Goal: Navigation & Orientation: Find specific page/section

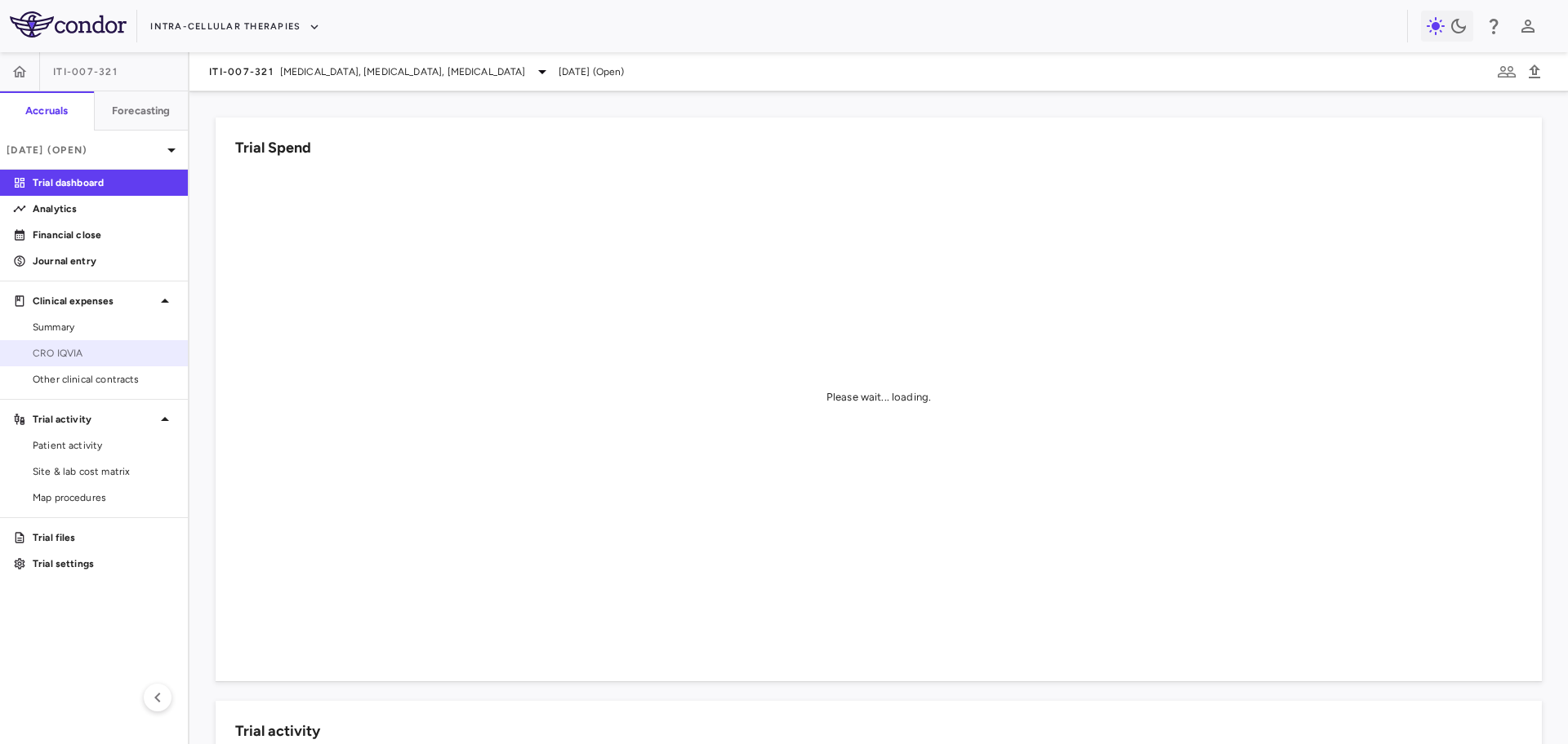
click at [136, 346] on span "CRO IQVIA" at bounding box center [103, 353] width 142 height 15
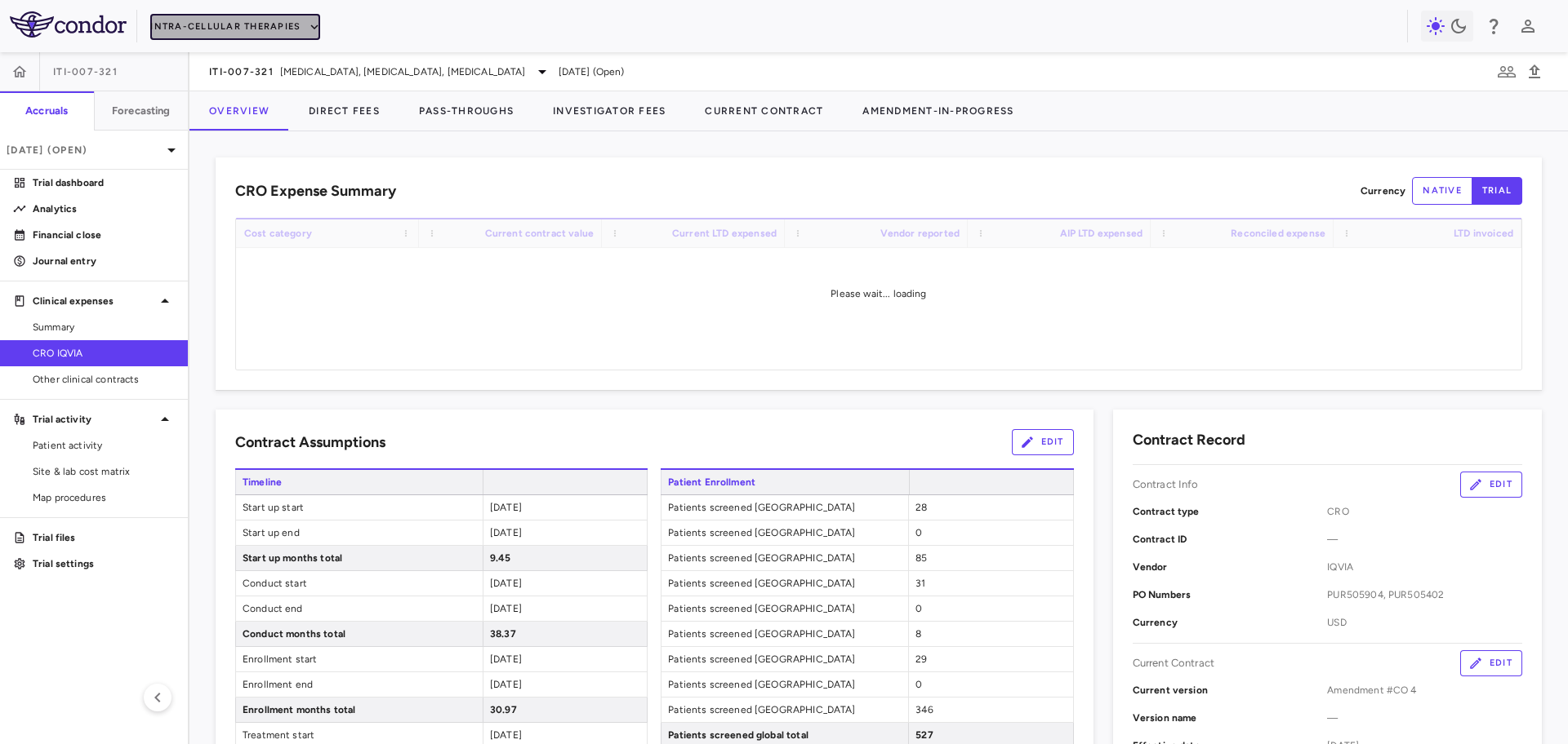
click at [217, 25] on button "Intra-Cellular Therapies" at bounding box center [235, 27] width 170 height 26
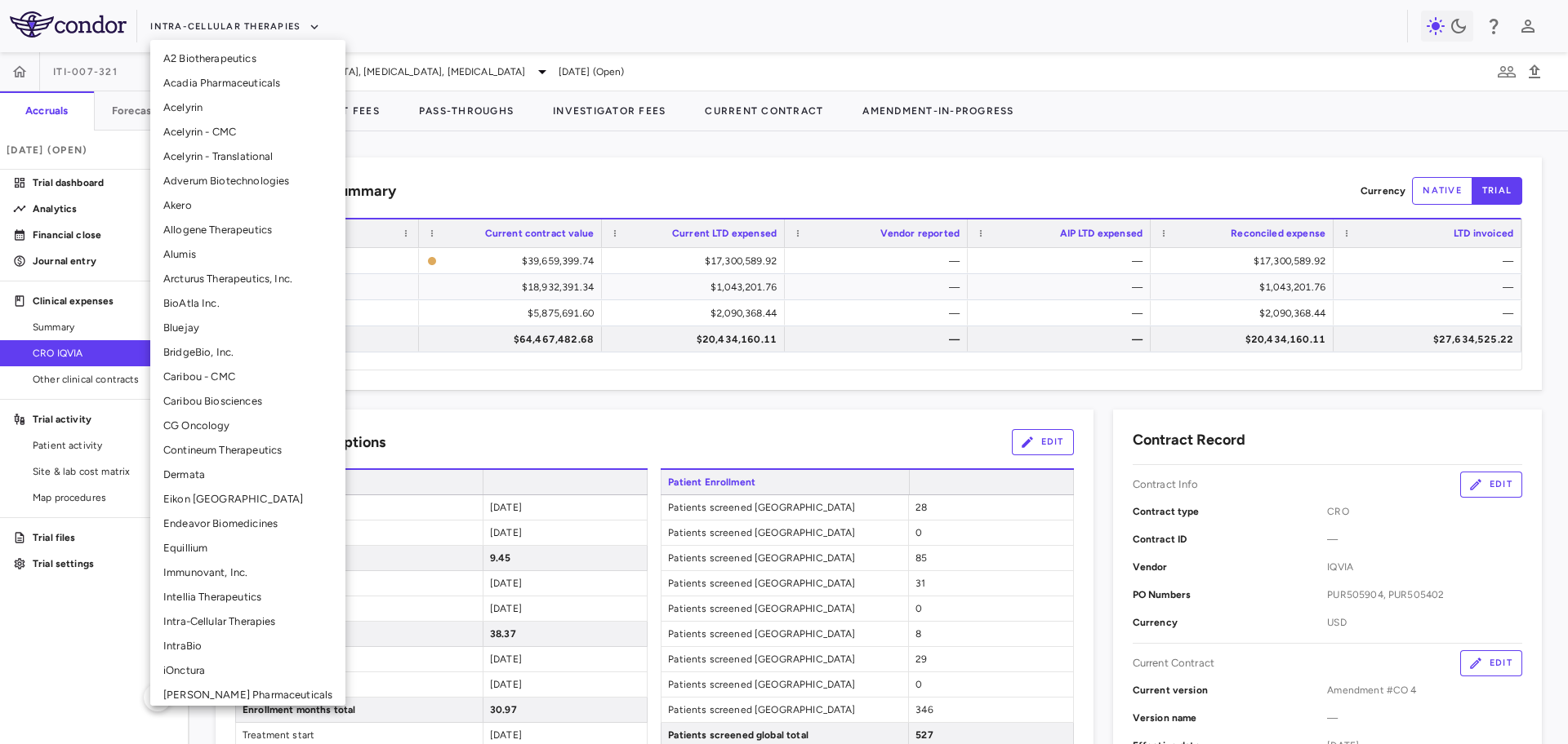
click at [200, 593] on li "Intellia Therapeutics" at bounding box center [247, 597] width 195 height 25
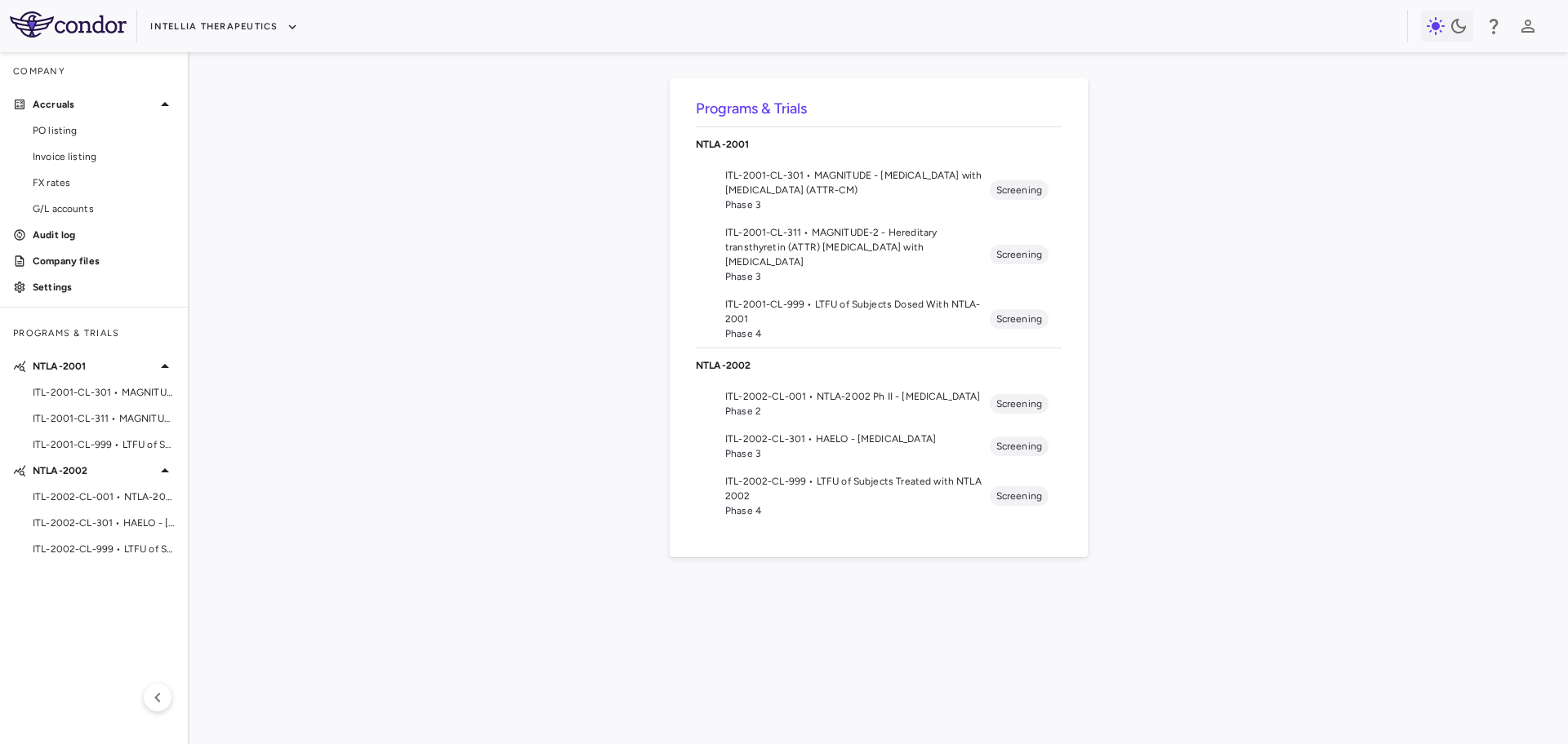
click at [832, 198] on span "Phase 3" at bounding box center [857, 204] width 264 height 15
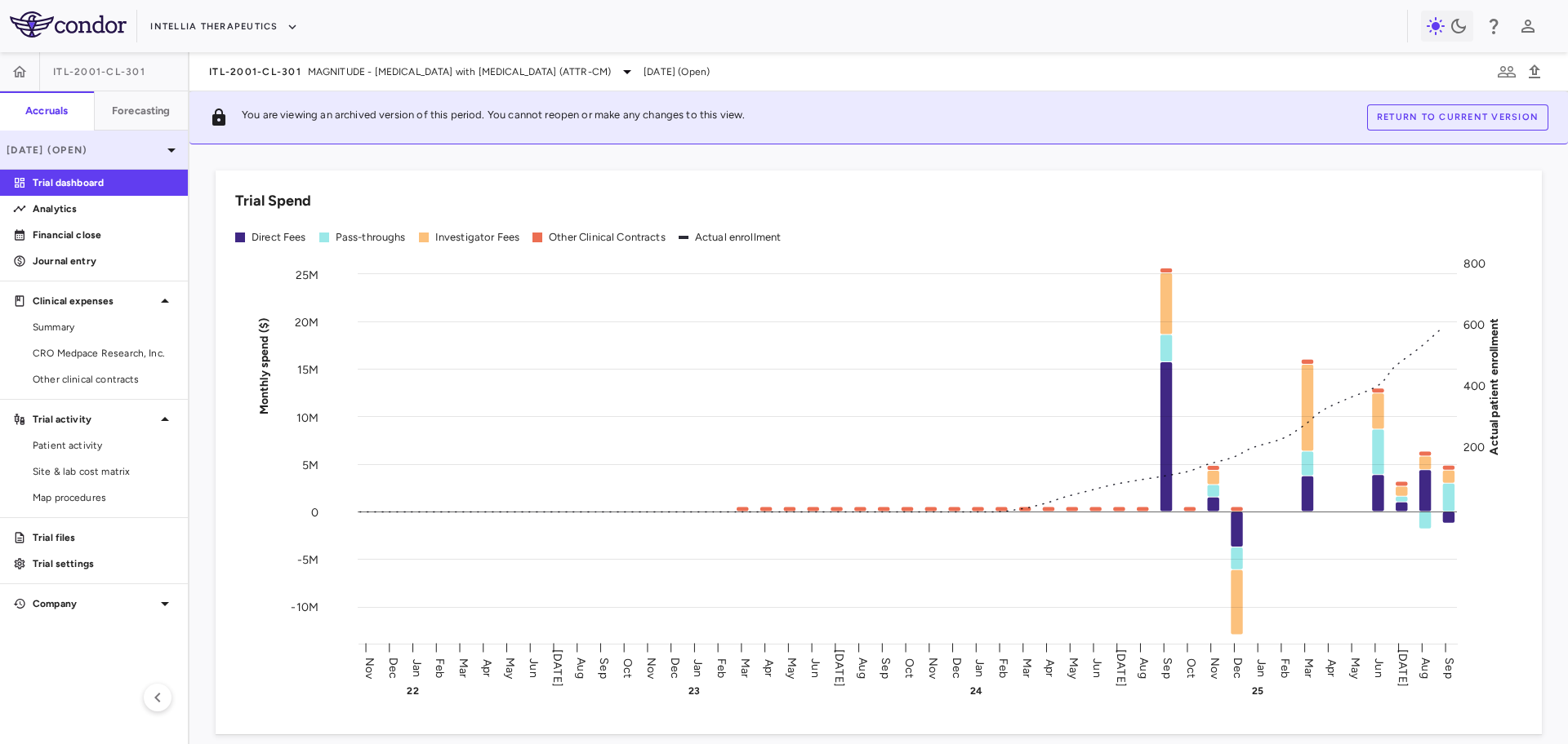
click at [151, 142] on div "[DATE] (Open)" at bounding box center [94, 150] width 188 height 39
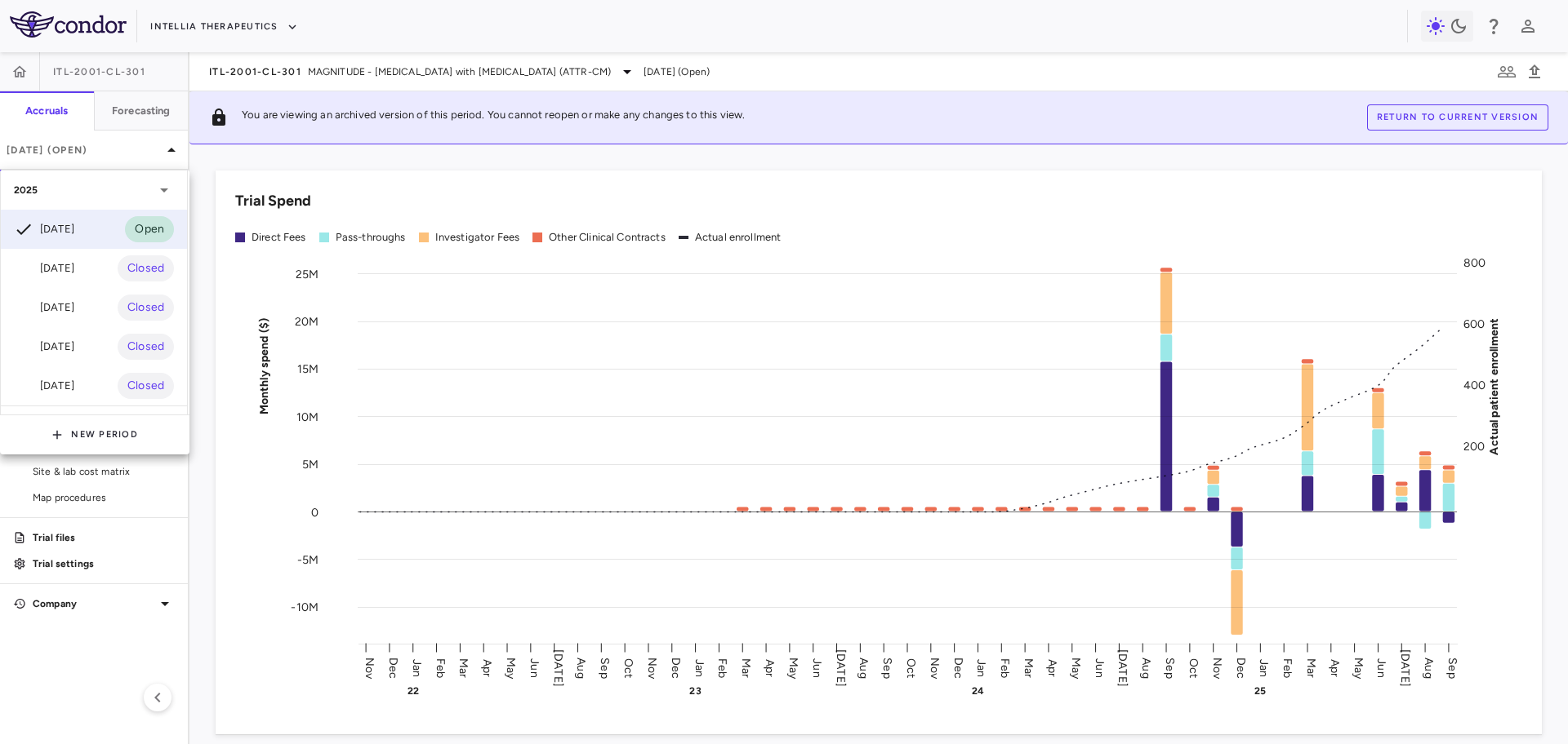
click at [136, 183] on div "2025" at bounding box center [84, 190] width 141 height 15
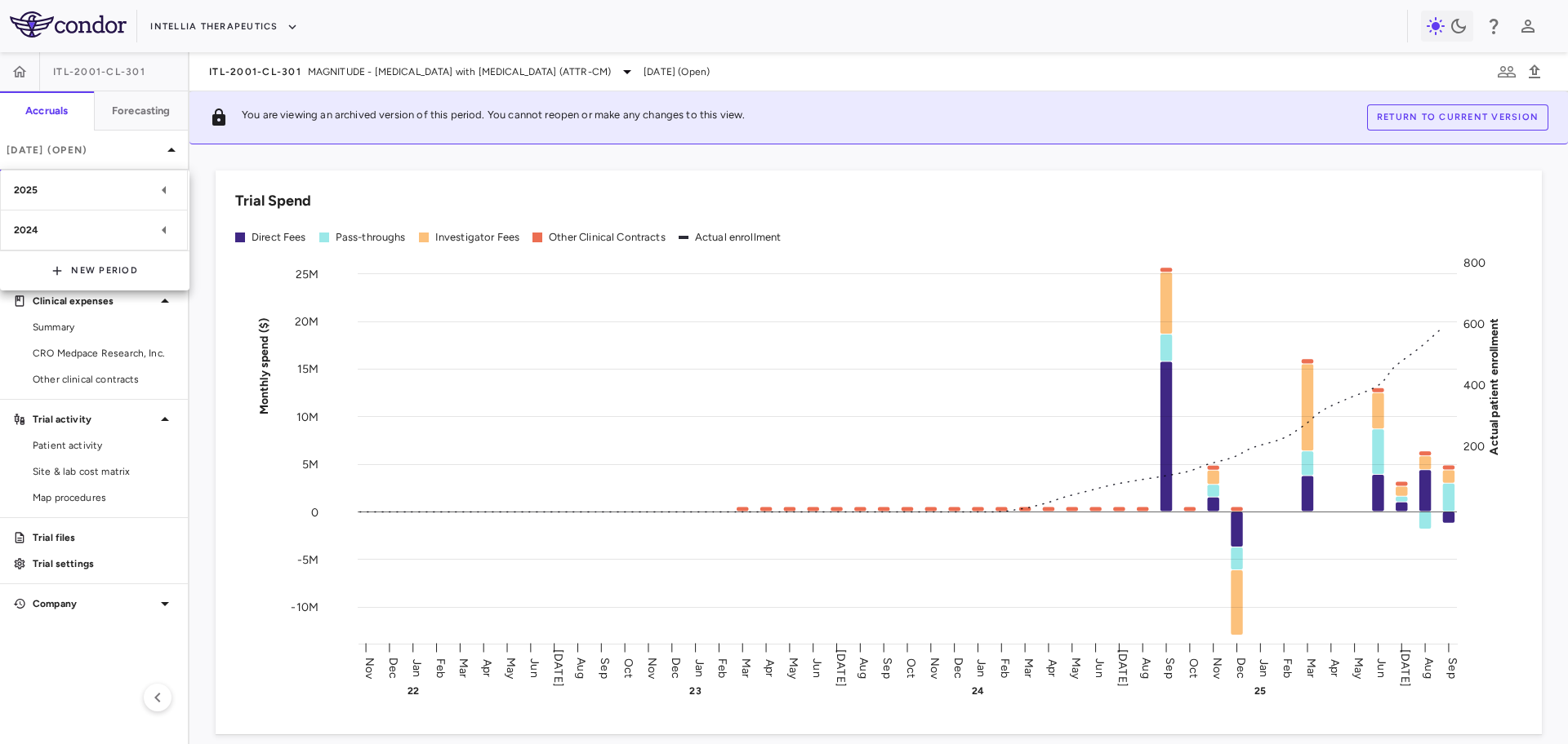
click at [357, 66] on div at bounding box center [784, 372] width 1568 height 744
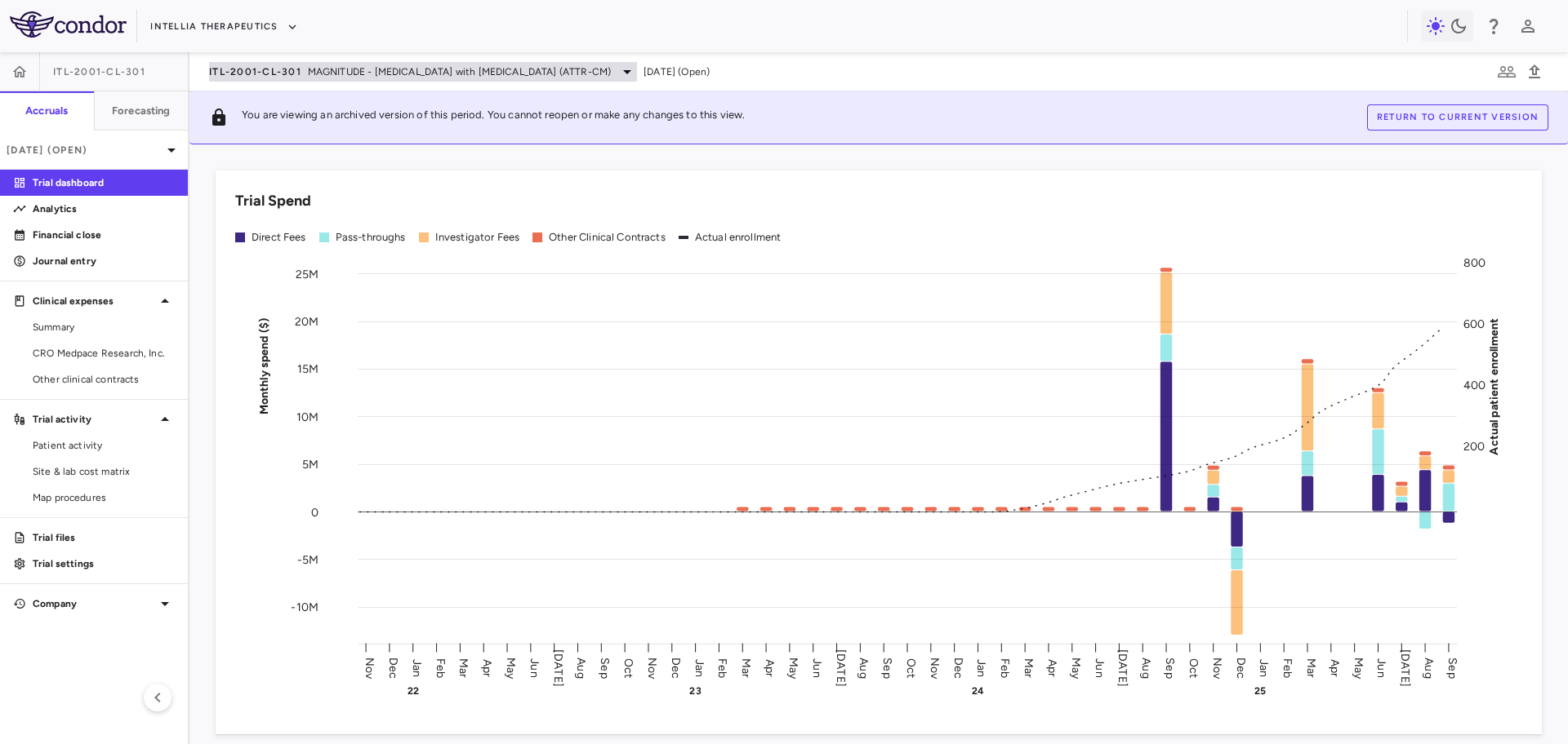
click at [357, 71] on span "MAGNITUDE - [MEDICAL_DATA] with [MEDICAL_DATA] (ATTR-CM)" at bounding box center [459, 71] width 303 height 15
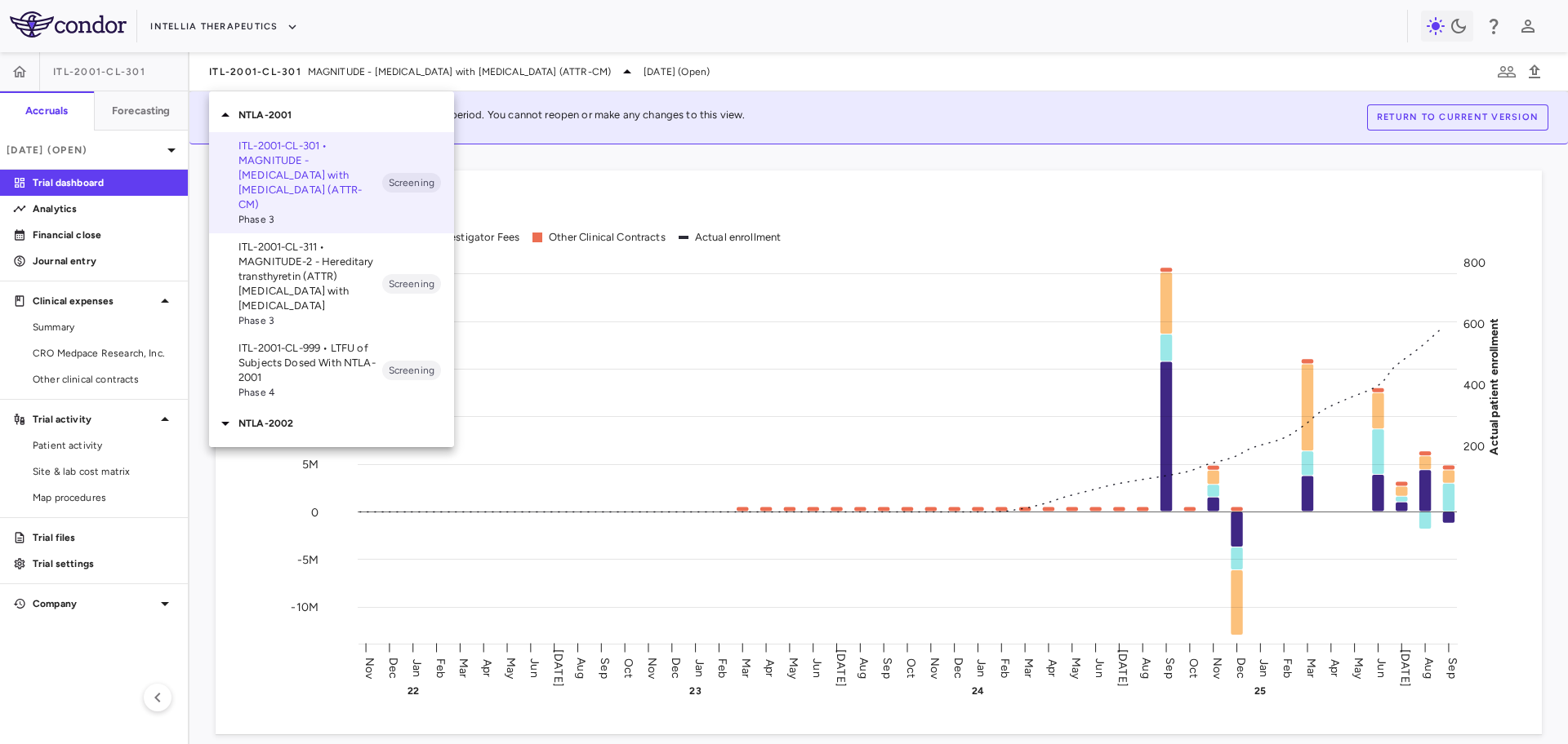
click at [333, 275] on p "ITL-2001-CL-311 • MAGNITUDE-2 - Hereditary transthyretin (ATTR) [MEDICAL_DATA] …" at bounding box center [310, 277] width 143 height 74
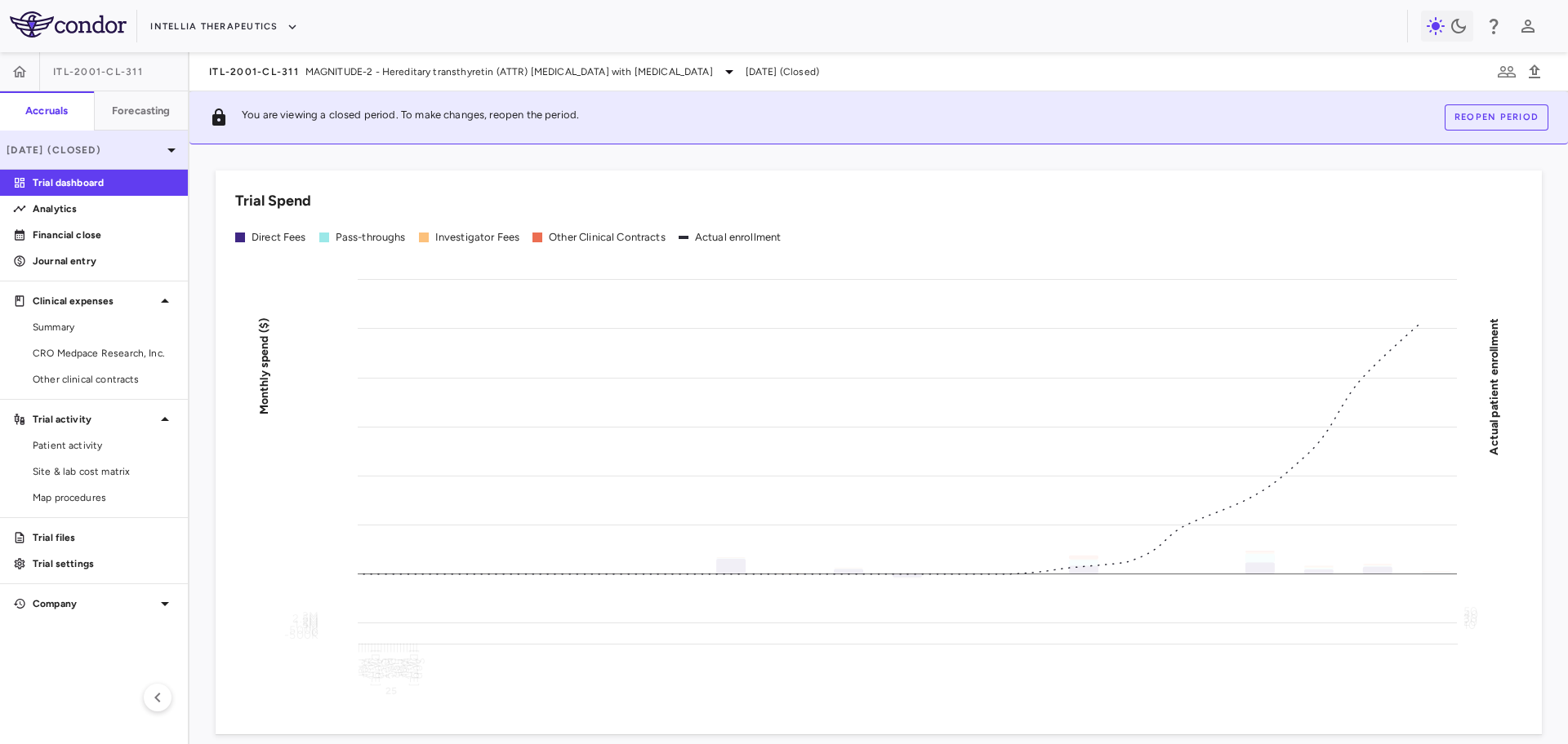
click at [138, 149] on p "[DATE] (Closed)" at bounding box center [84, 149] width 155 height 15
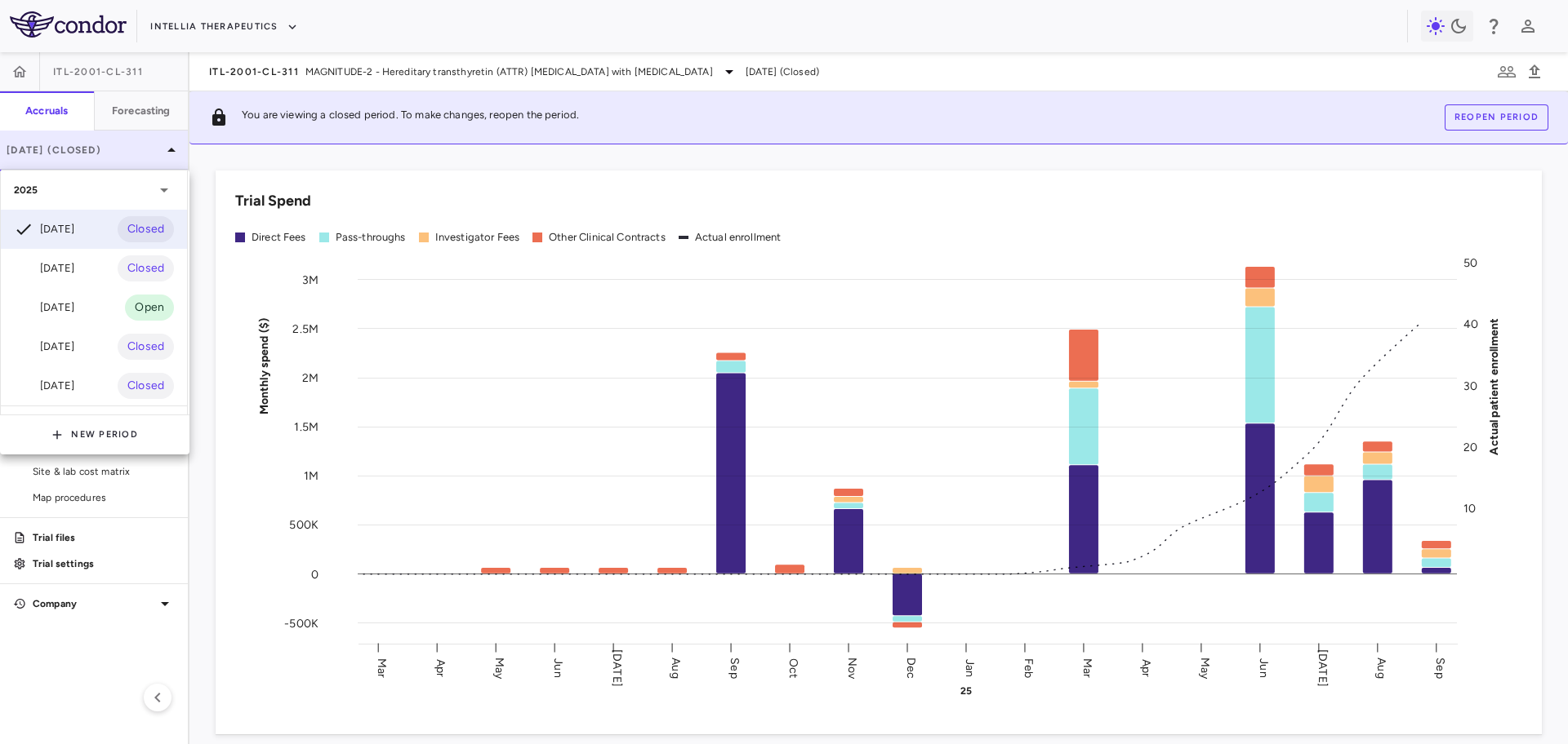
click at [138, 149] on div at bounding box center [784, 372] width 1568 height 744
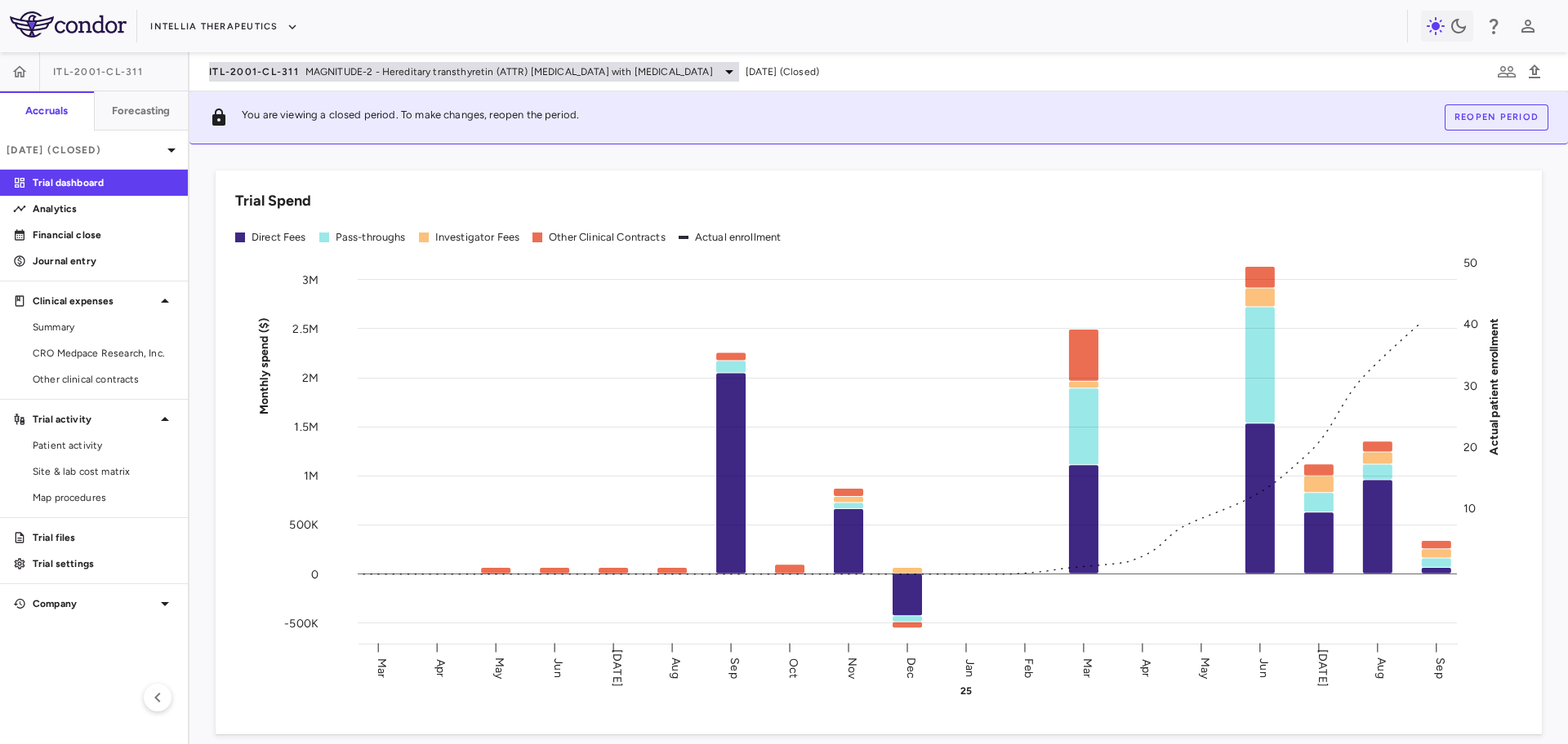
click at [319, 74] on span "MAGNITUDE-2 - Hereditary transthyretin (ATTR) [MEDICAL_DATA] with [MEDICAL_DATA]" at bounding box center [509, 71] width 407 height 15
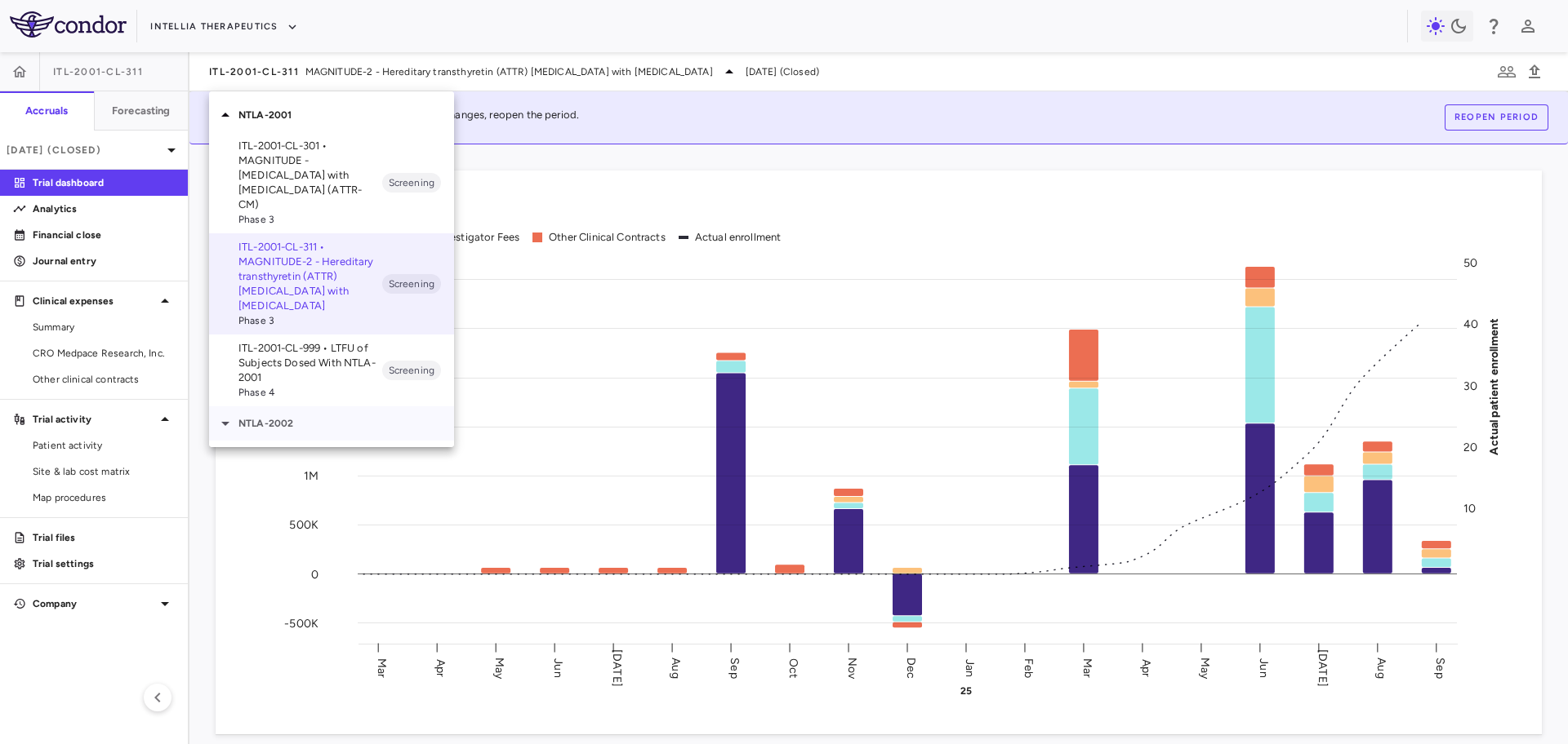
click at [301, 407] on div "NTLA-2002" at bounding box center [331, 424] width 245 height 34
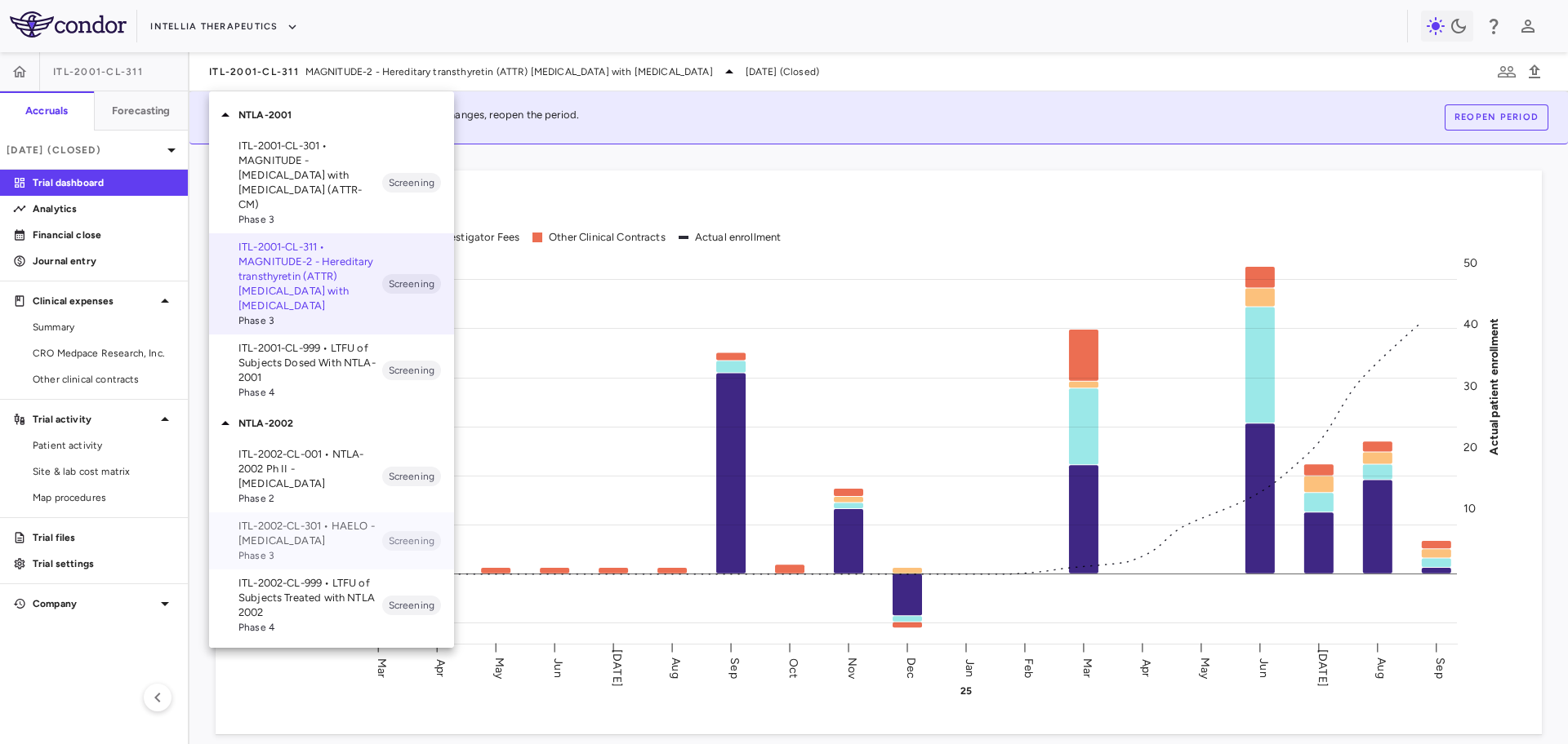
click at [314, 523] on p "ITL-2002-CL-301 • HAELO - [MEDICAL_DATA]" at bounding box center [310, 534] width 143 height 29
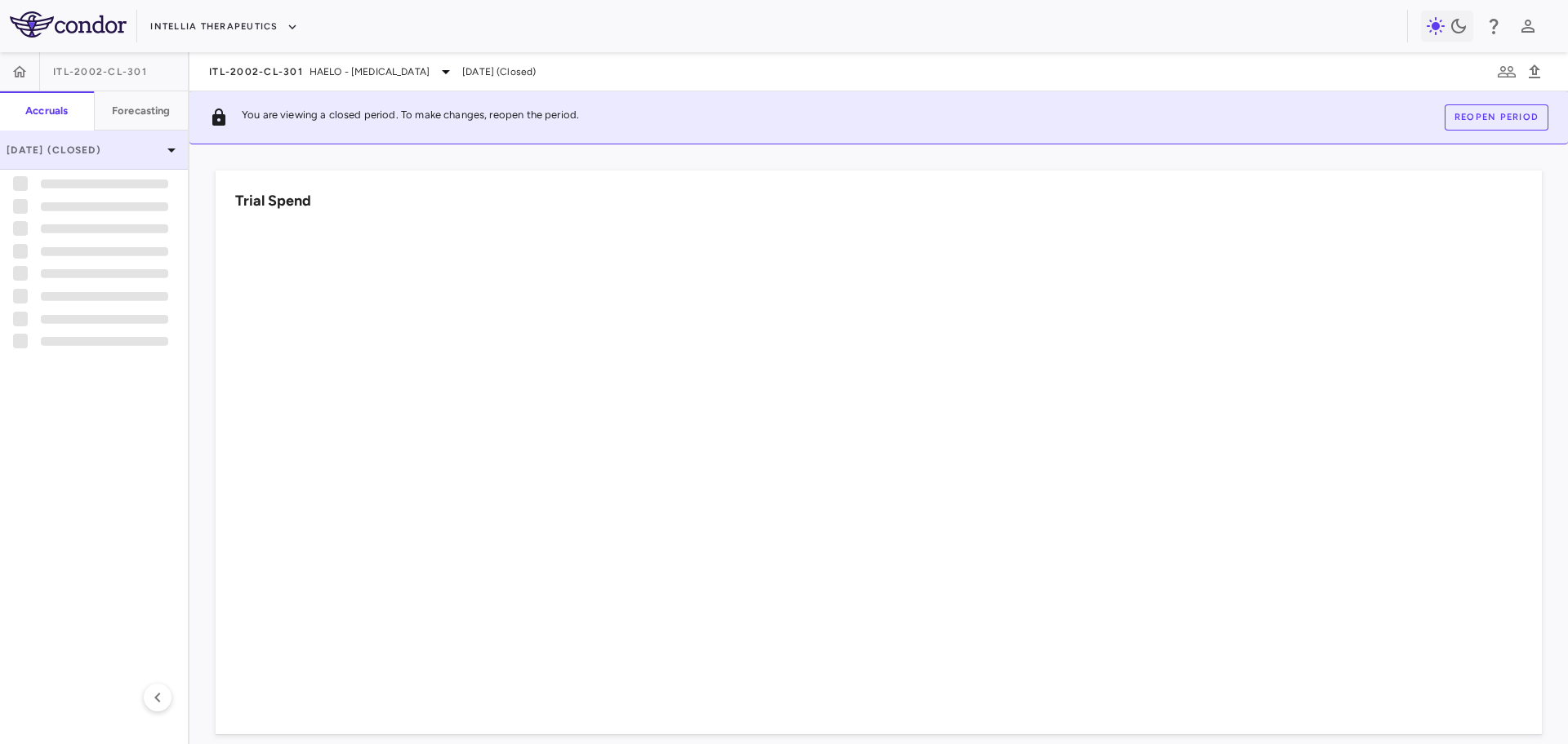
click at [145, 156] on p "Aug 2025 (Closed)" at bounding box center [84, 149] width 155 height 15
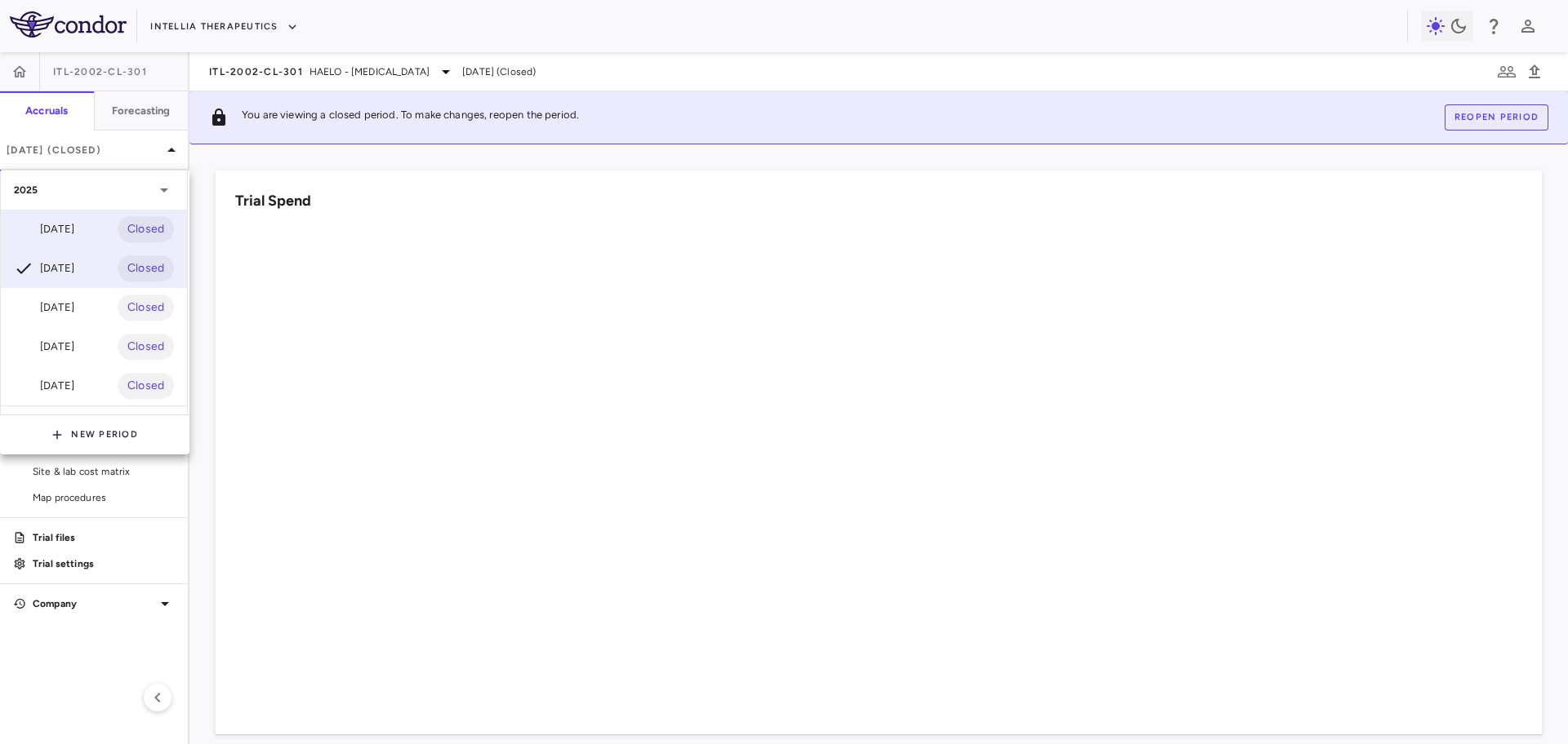
click at [97, 223] on div "Sep 2025 Closed" at bounding box center [94, 229] width 186 height 39
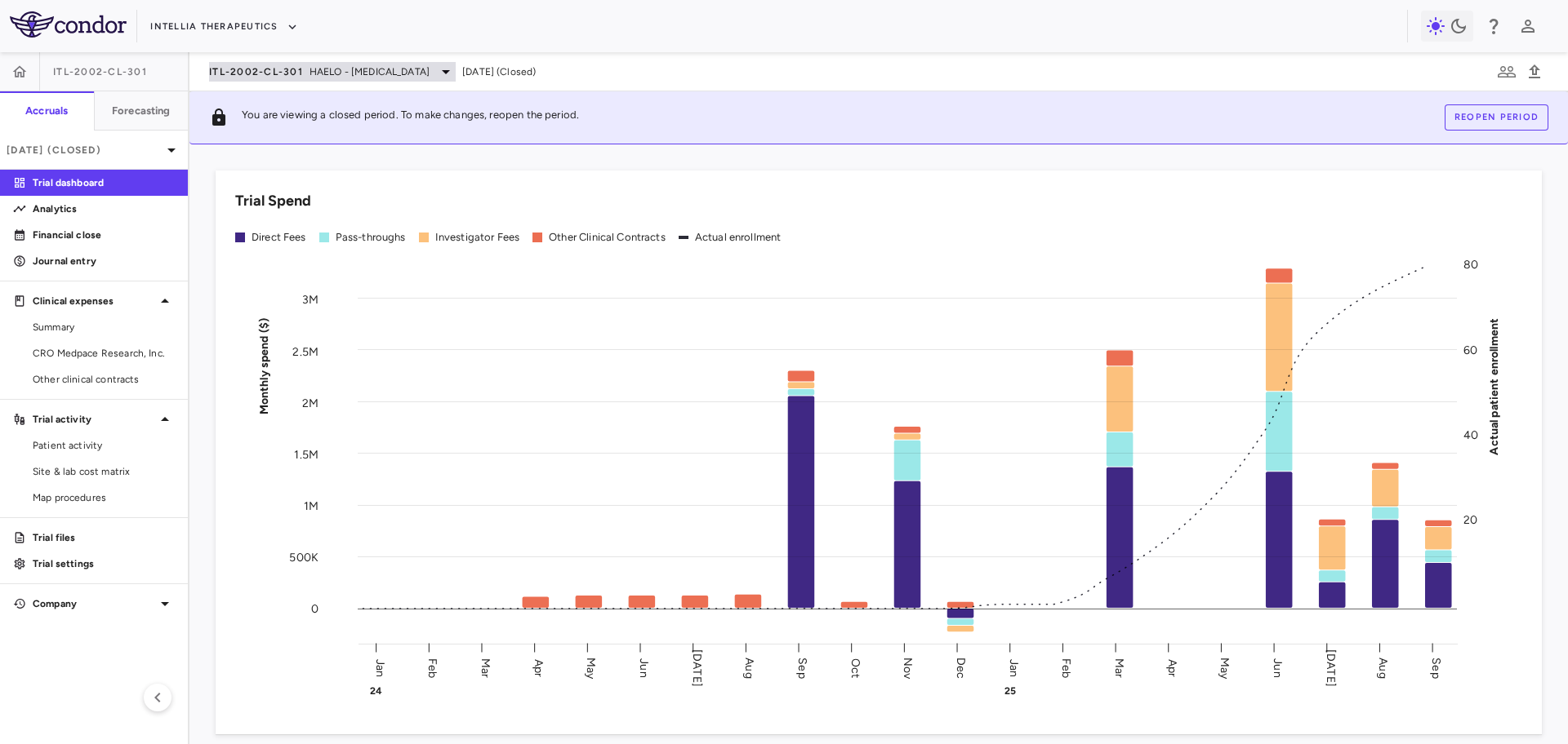
click at [329, 70] on span "HAELO - [MEDICAL_DATA]" at bounding box center [369, 71] width 120 height 15
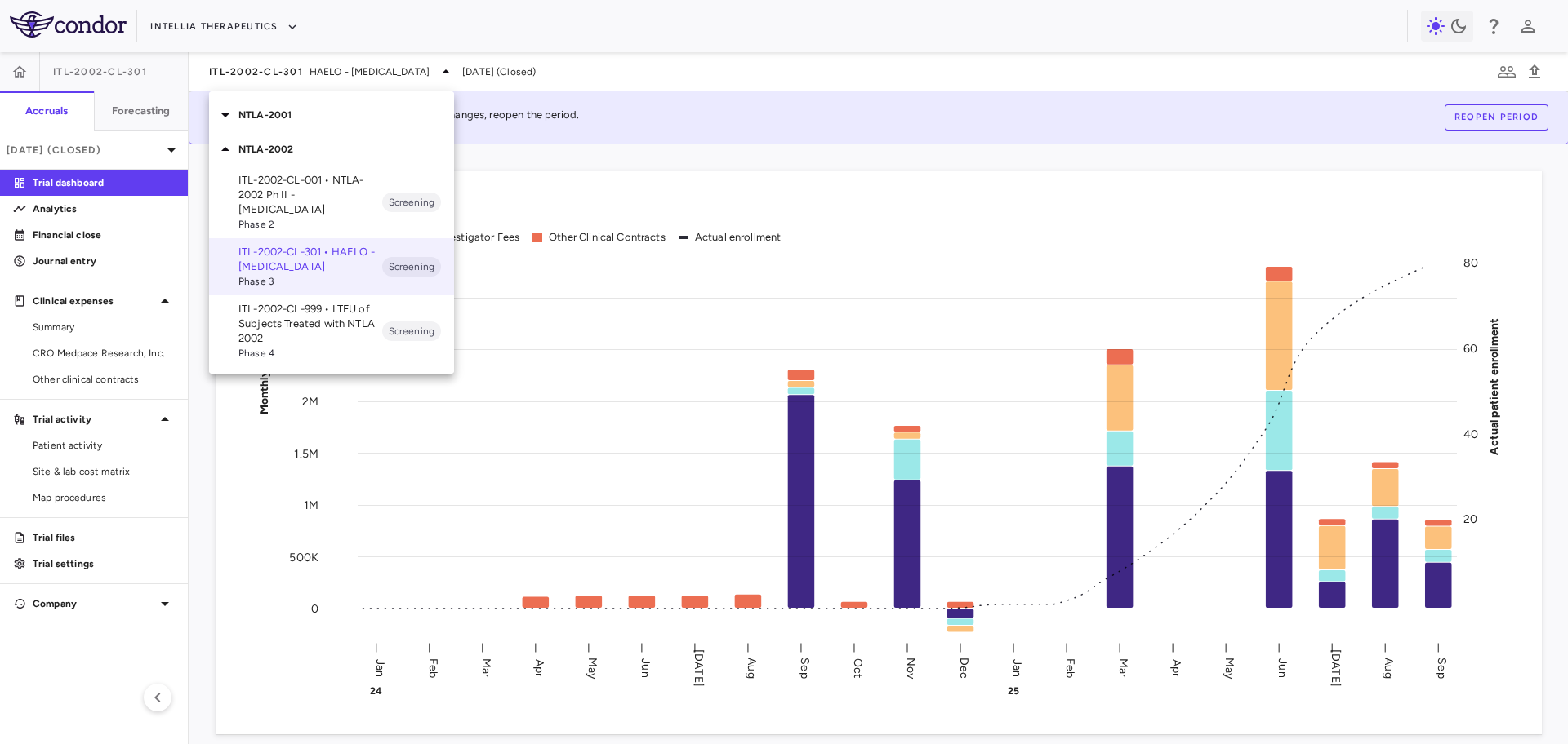
click at [331, 109] on p "NTLA-2001" at bounding box center [346, 115] width 216 height 15
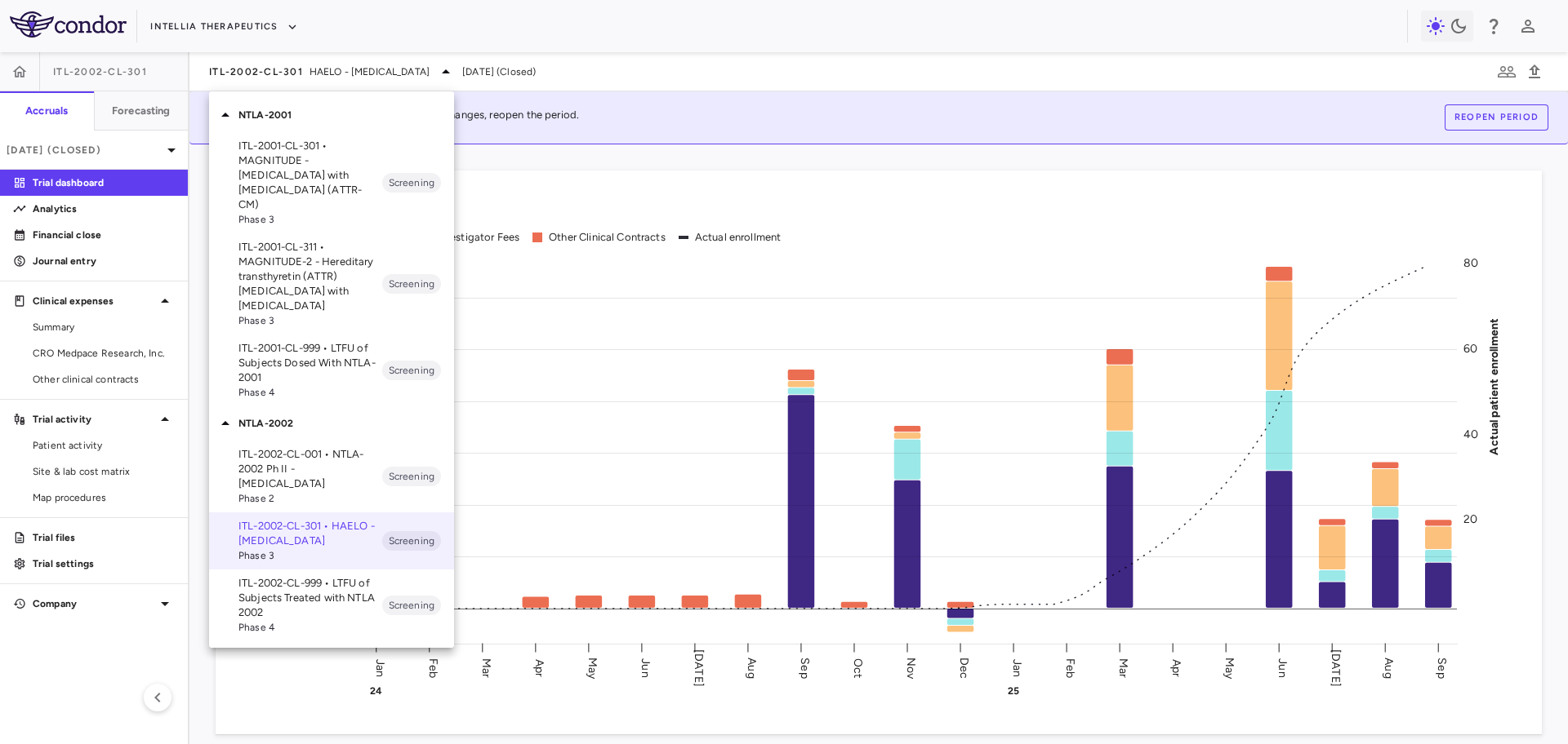
click at [319, 175] on p "ITL-2001-CL-301 • MAGNITUDE - [MEDICAL_DATA] with [MEDICAL_DATA] (ATTR-CM)" at bounding box center [310, 176] width 143 height 74
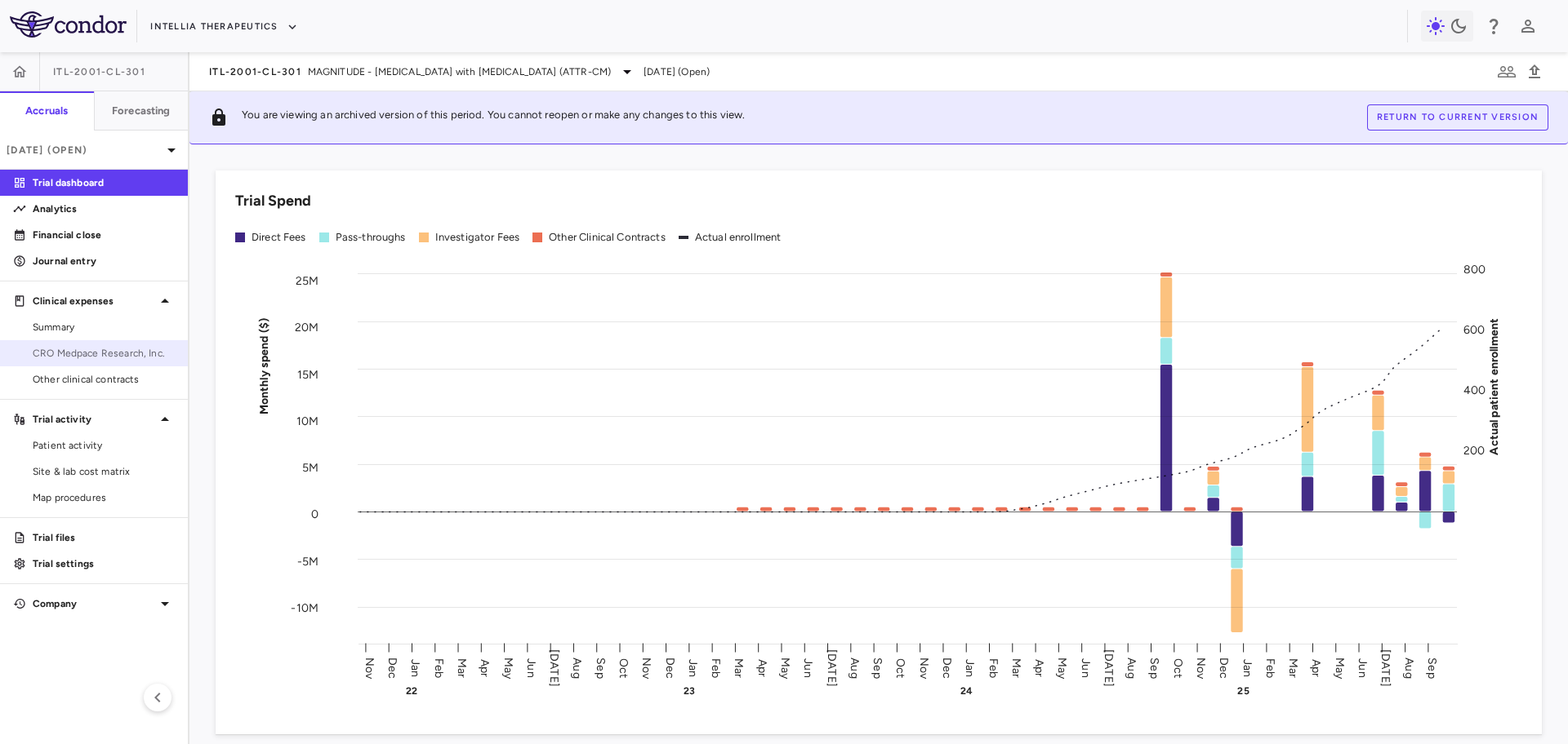
click at [107, 351] on span "CRO Medpace Research, Inc." at bounding box center [103, 353] width 142 height 15
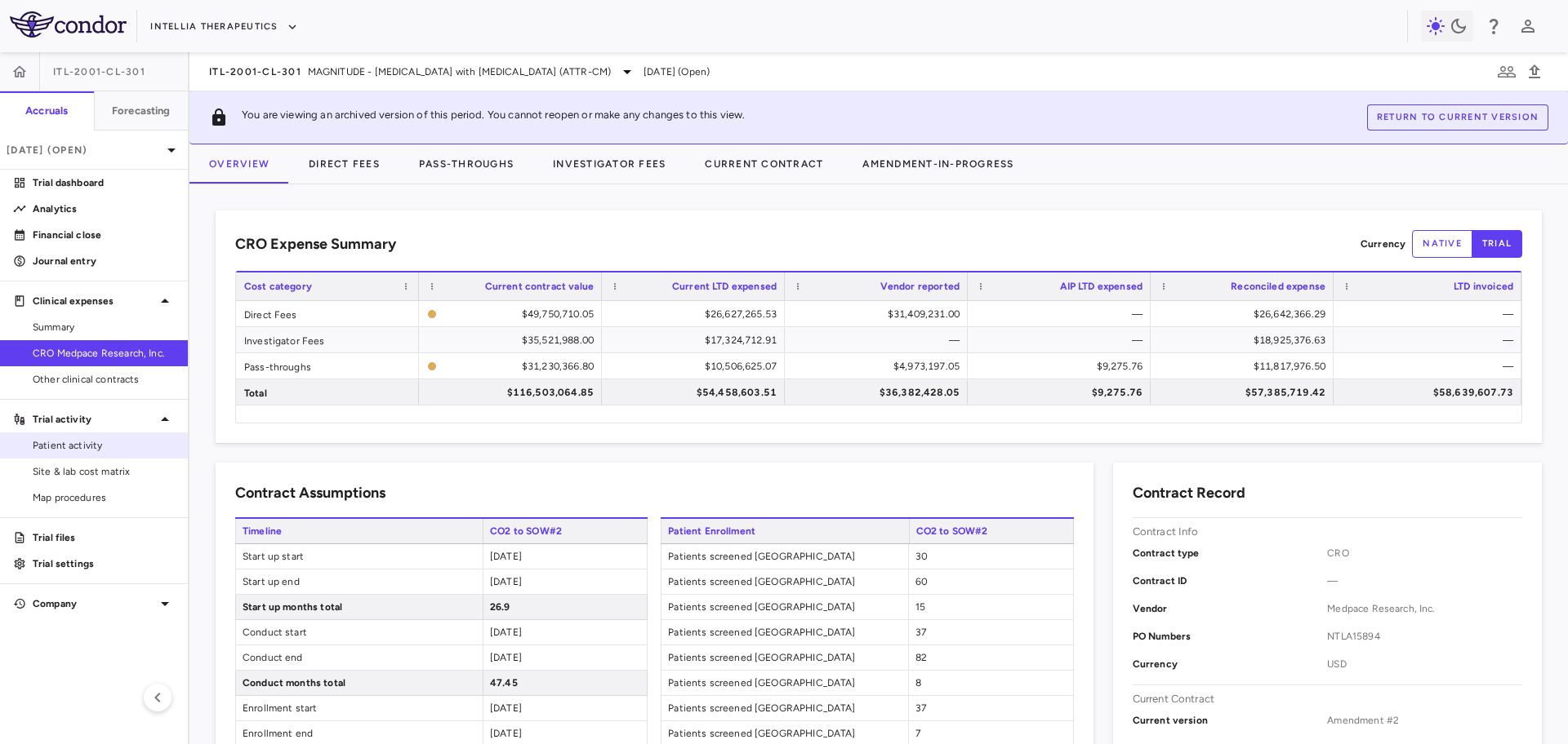
click at [131, 450] on span "Patient activity" at bounding box center [103, 445] width 142 height 15
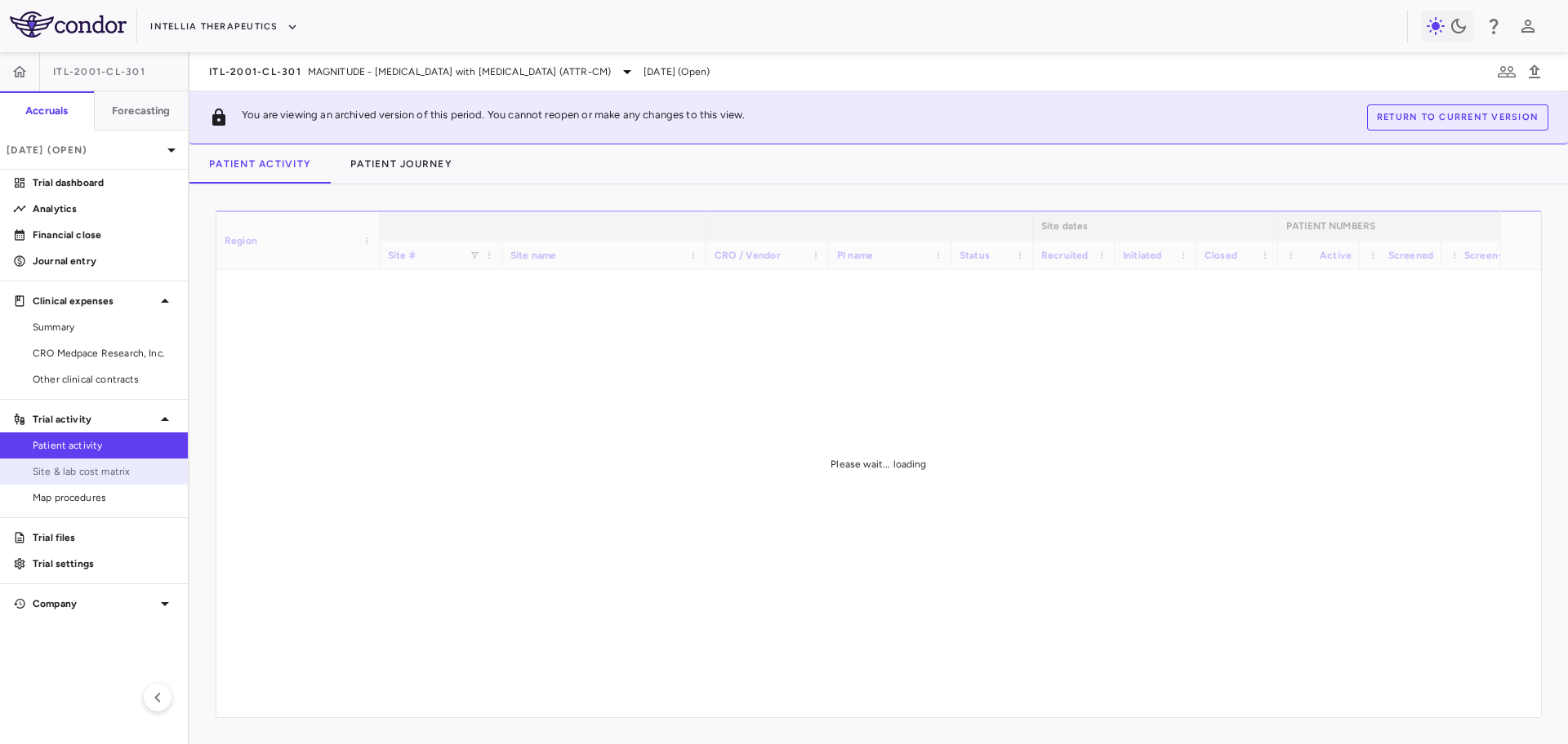
click at [117, 471] on span "Site & lab cost matrix" at bounding box center [103, 471] width 142 height 15
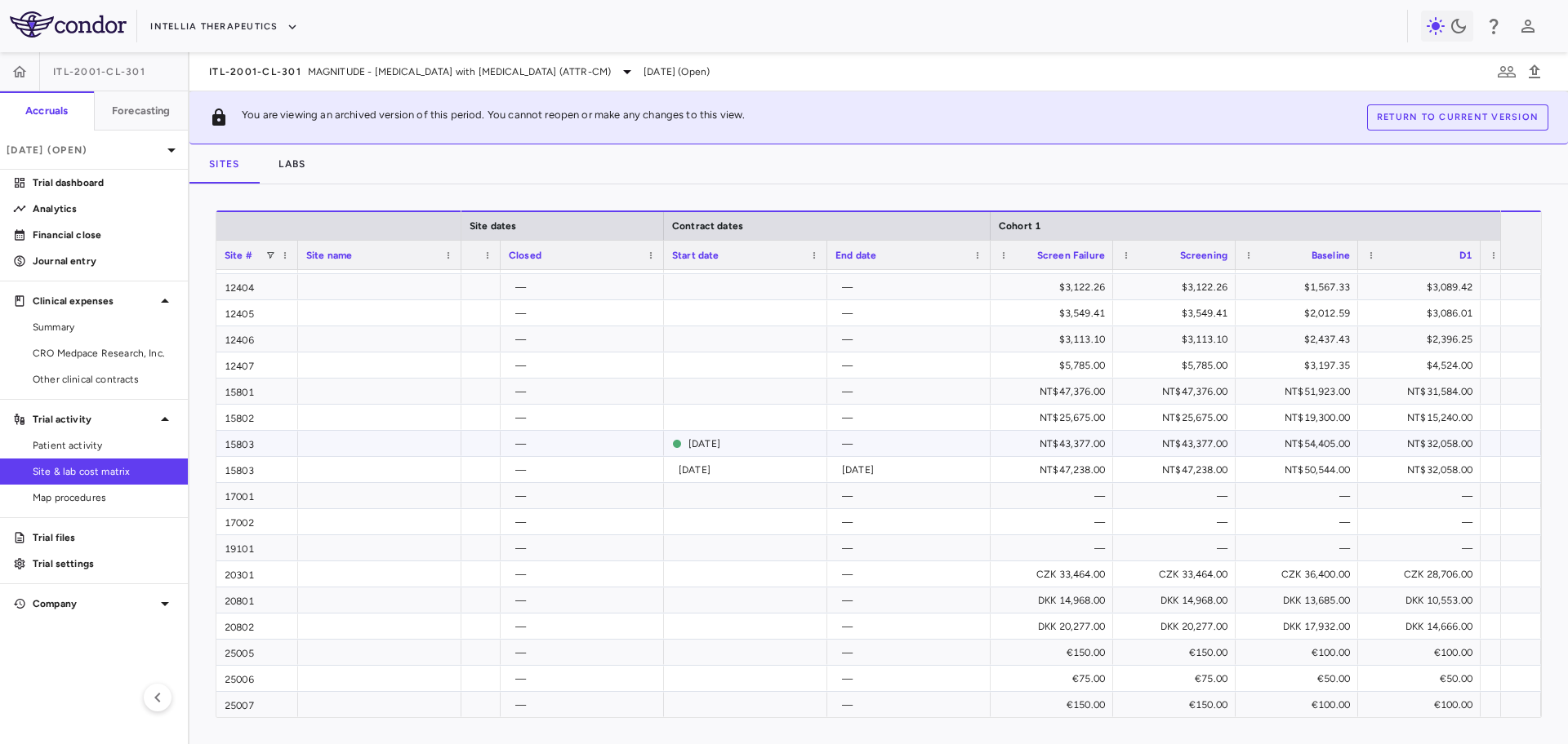
scroll to position [982, 0]
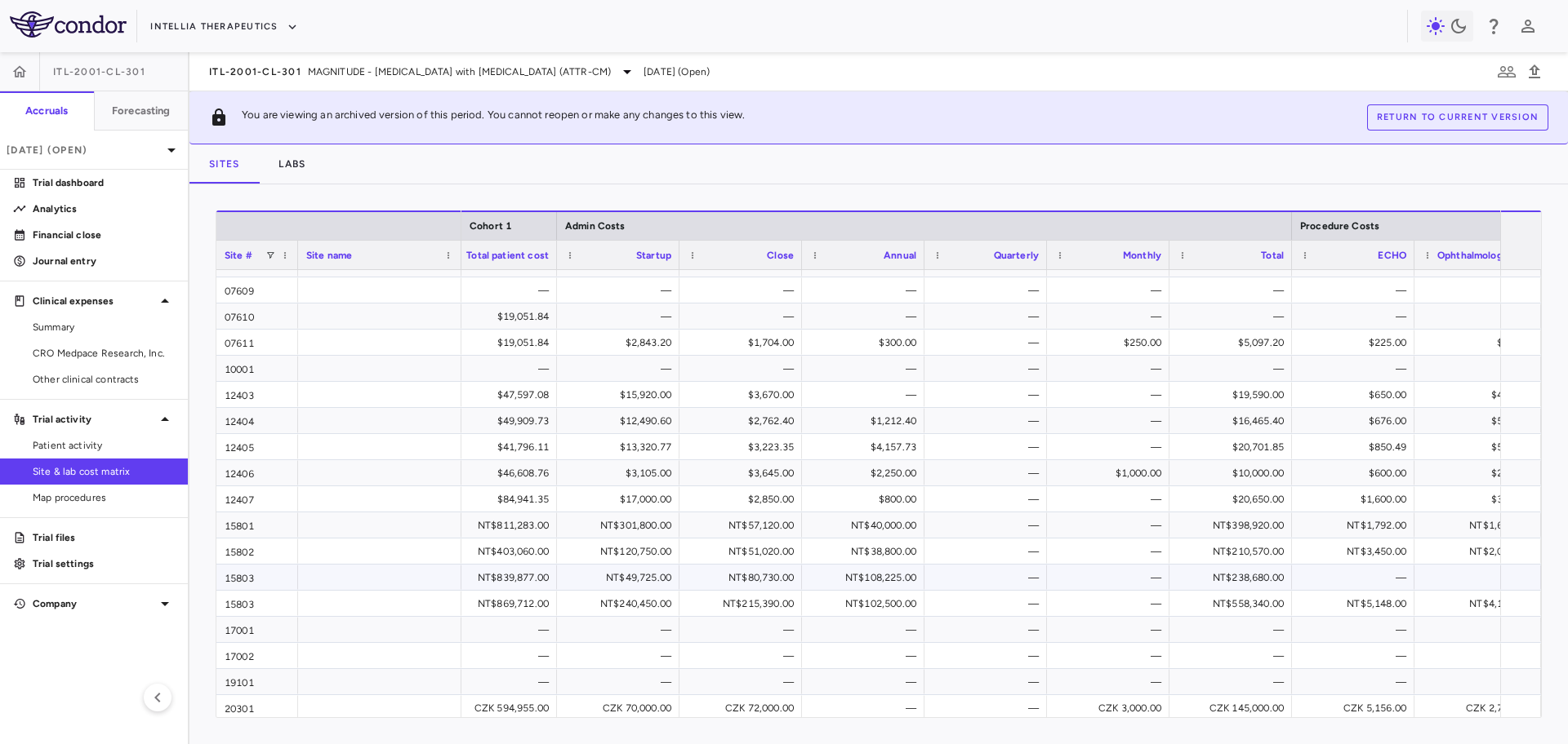
click at [870, 584] on div "NT$108,225.00" at bounding box center [866, 578] width 100 height 26
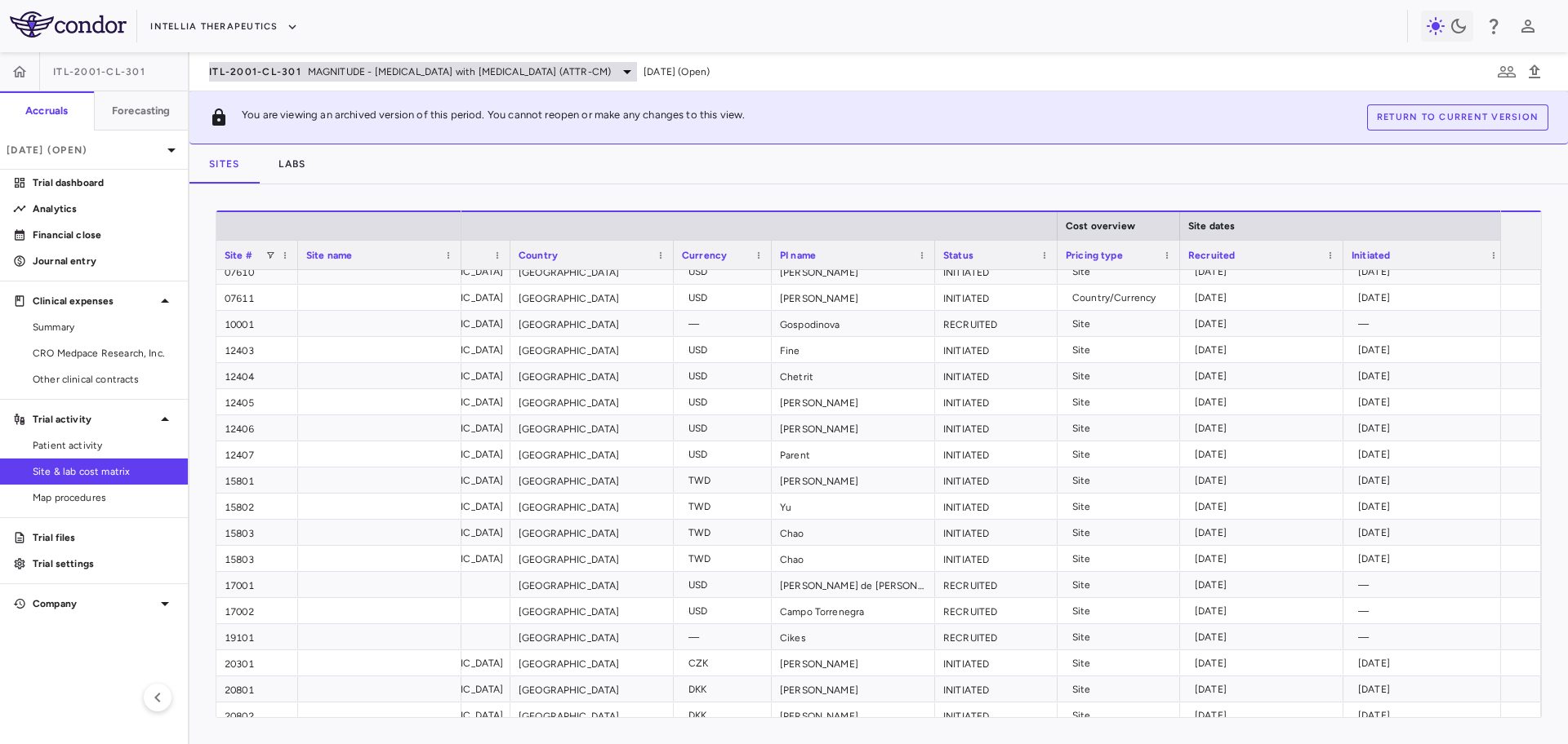
click at [344, 76] on span "MAGNITUDE - [MEDICAL_DATA] with [MEDICAL_DATA] (ATTR-CM)" at bounding box center [459, 71] width 303 height 15
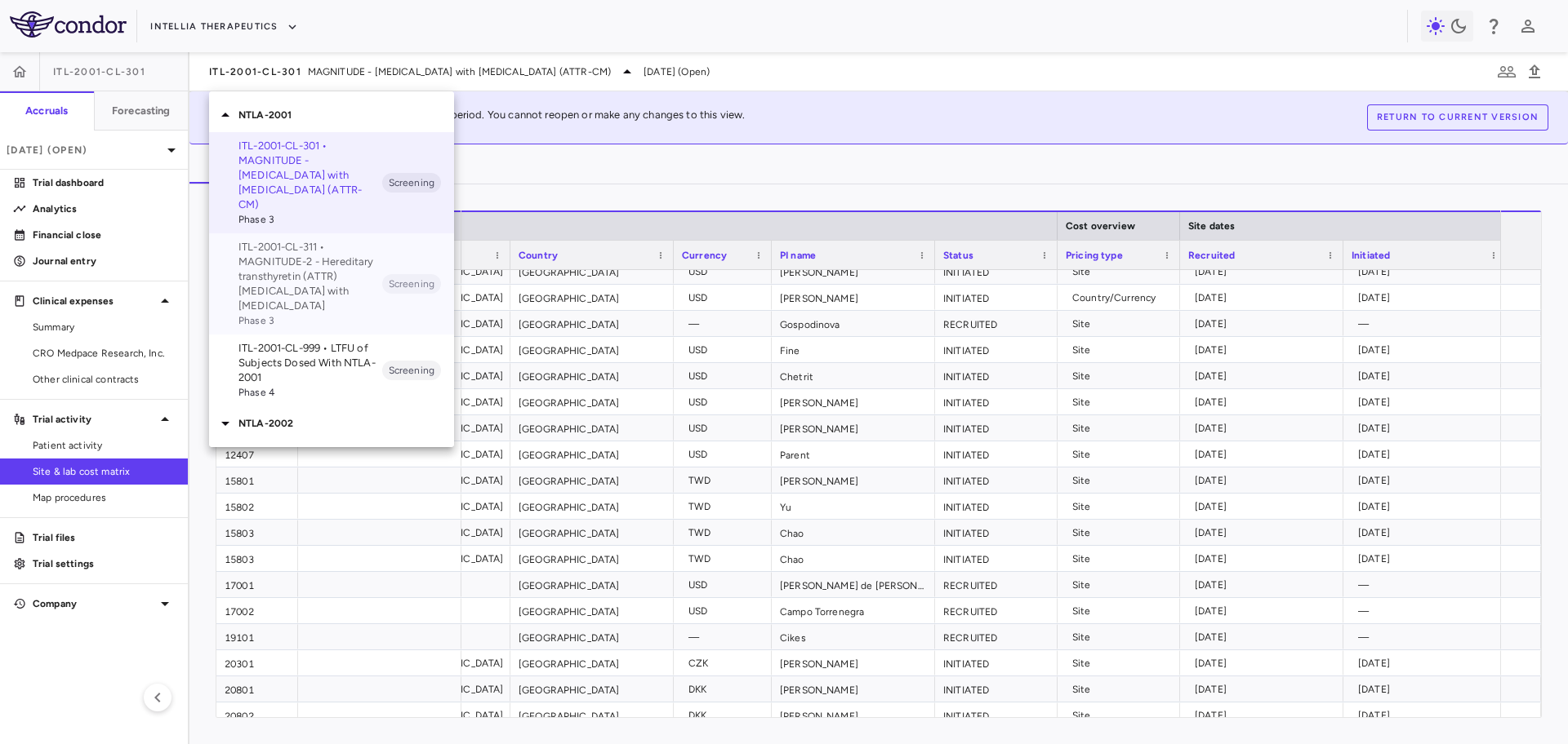
click at [323, 274] on p "ITL-2001-CL-311 • MAGNITUDE-2 - Hereditary transthyretin (ATTR) [MEDICAL_DATA] …" at bounding box center [310, 277] width 143 height 74
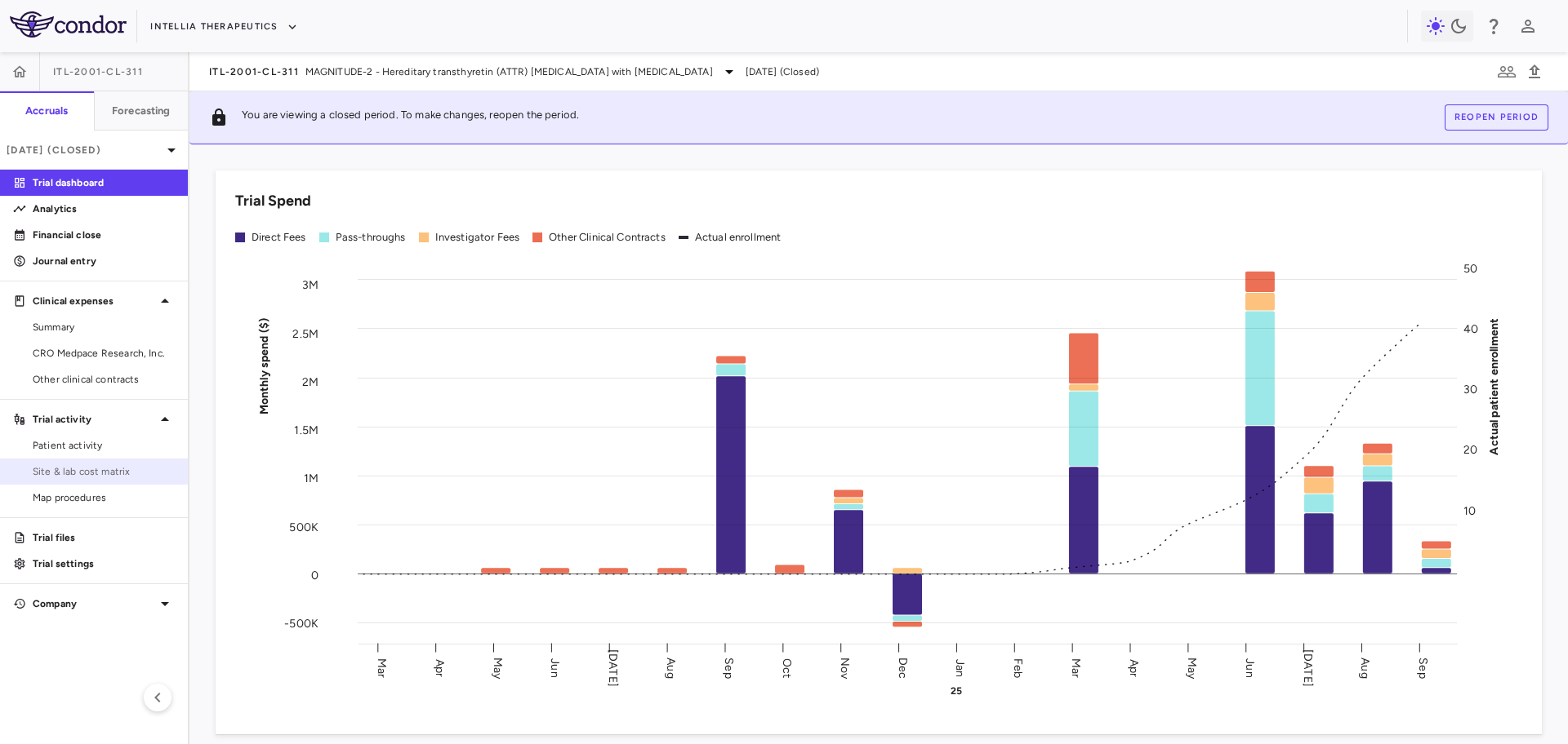
click at [88, 475] on span "Site & lab cost matrix" at bounding box center [103, 471] width 142 height 15
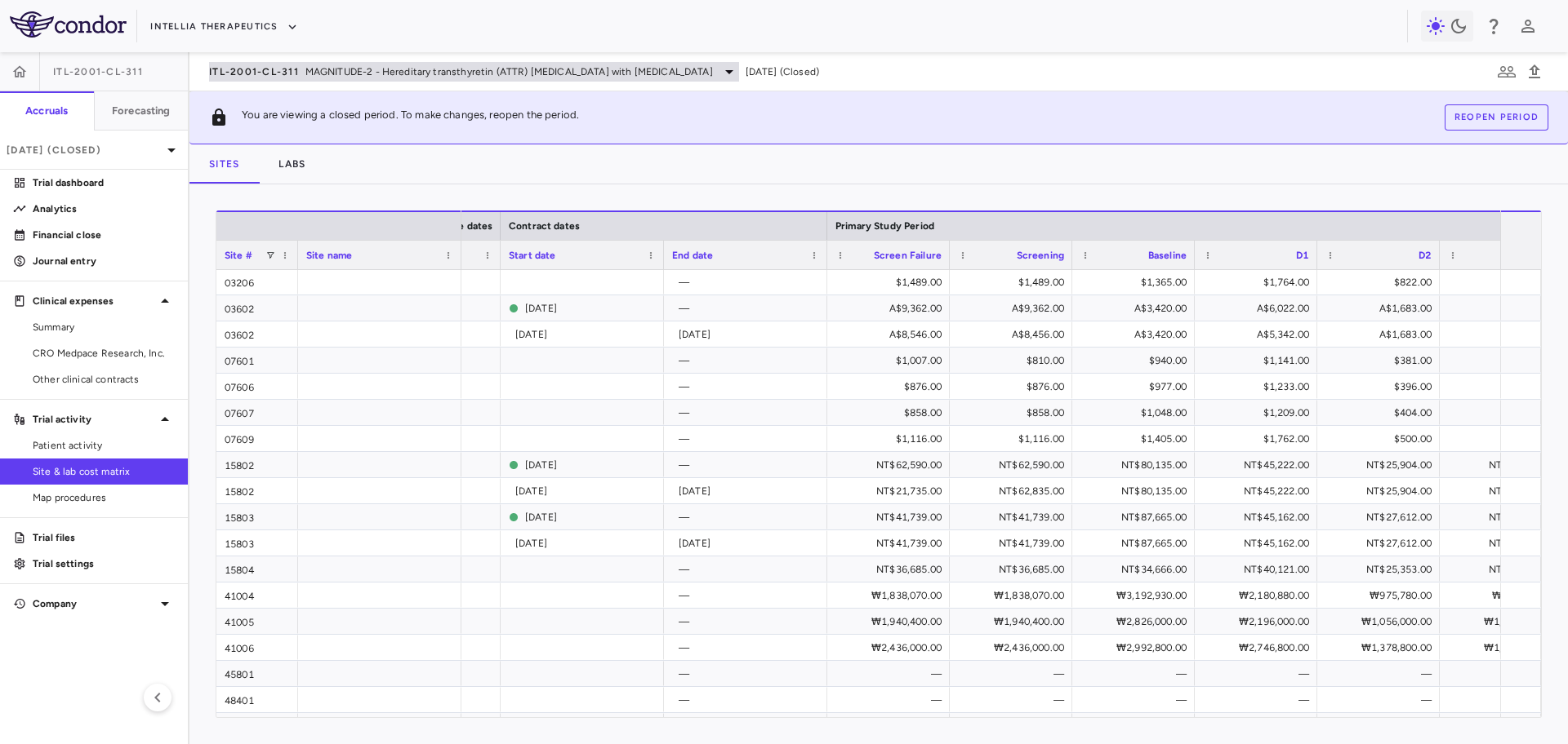
click at [324, 75] on span "MAGNITUDE-2 - Hereditary transthyretin (ATTR) [MEDICAL_DATA] with [MEDICAL_DATA]" at bounding box center [509, 71] width 407 height 15
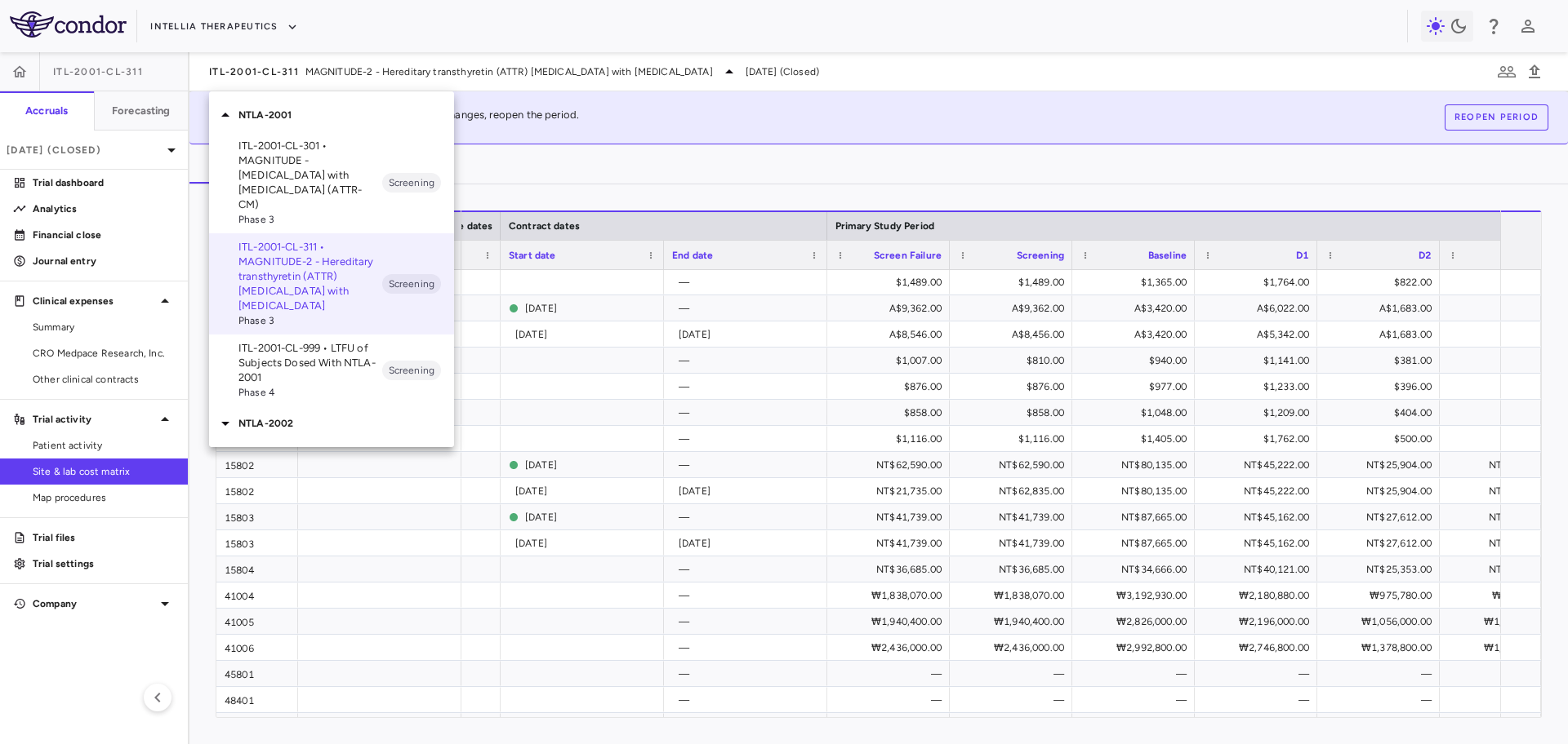
click at [303, 148] on p "ITL-2001-CL-301 • MAGNITUDE - [MEDICAL_DATA] with [MEDICAL_DATA] (ATTR-CM)" at bounding box center [310, 176] width 143 height 74
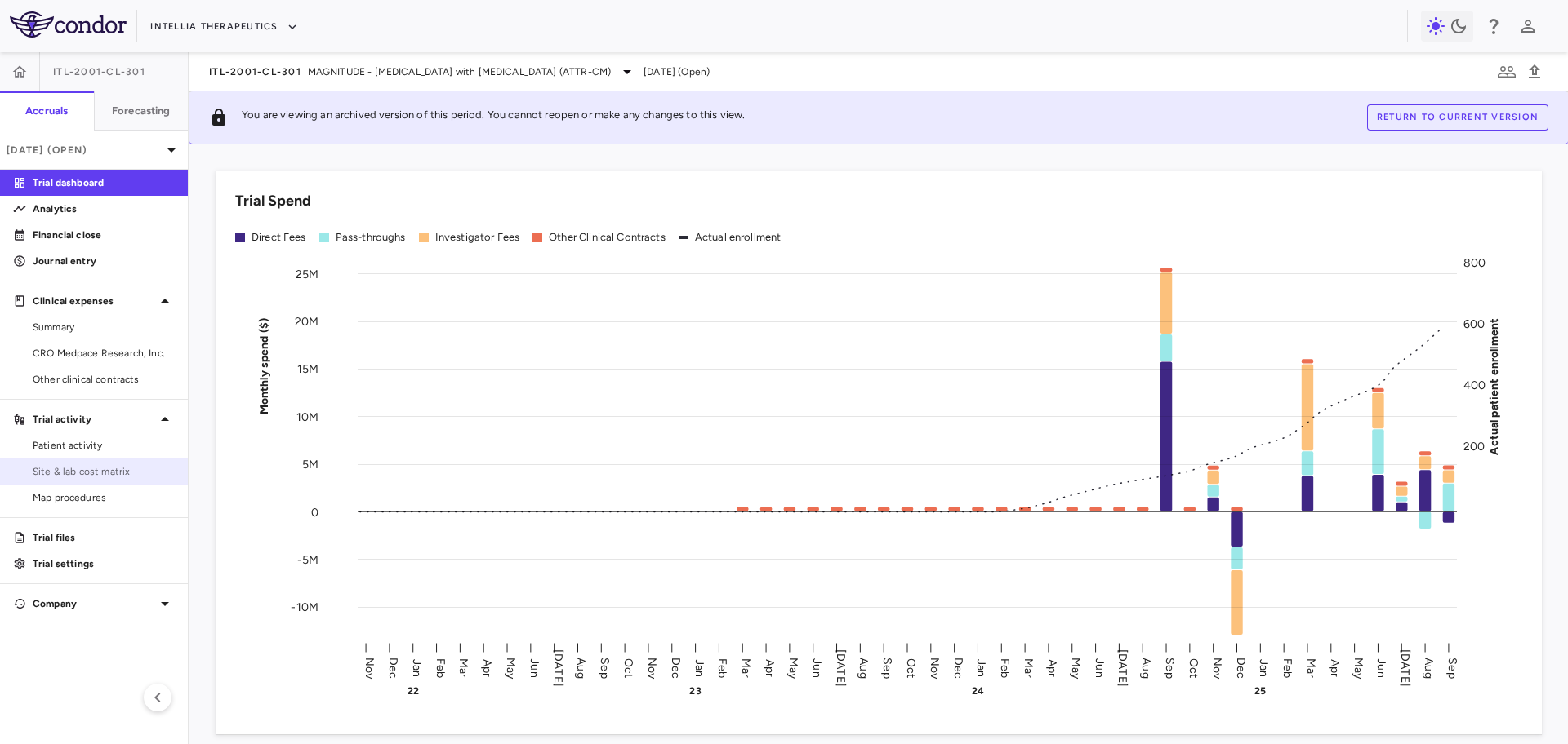
click at [96, 479] on link "Site & lab cost matrix" at bounding box center [94, 471] width 188 height 25
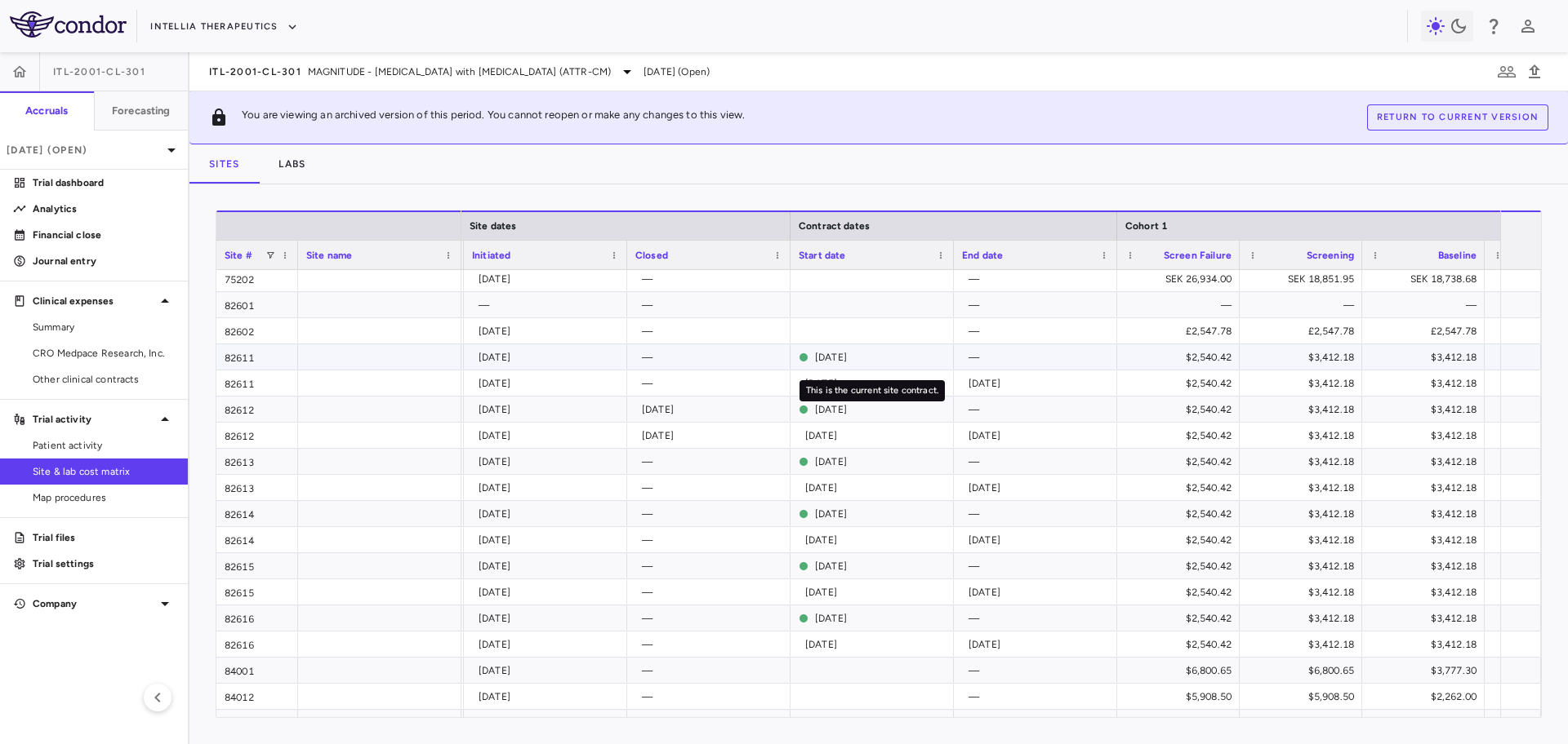
click at [888, 357] on div "[DATE]" at bounding box center [880, 357] width 131 height 26
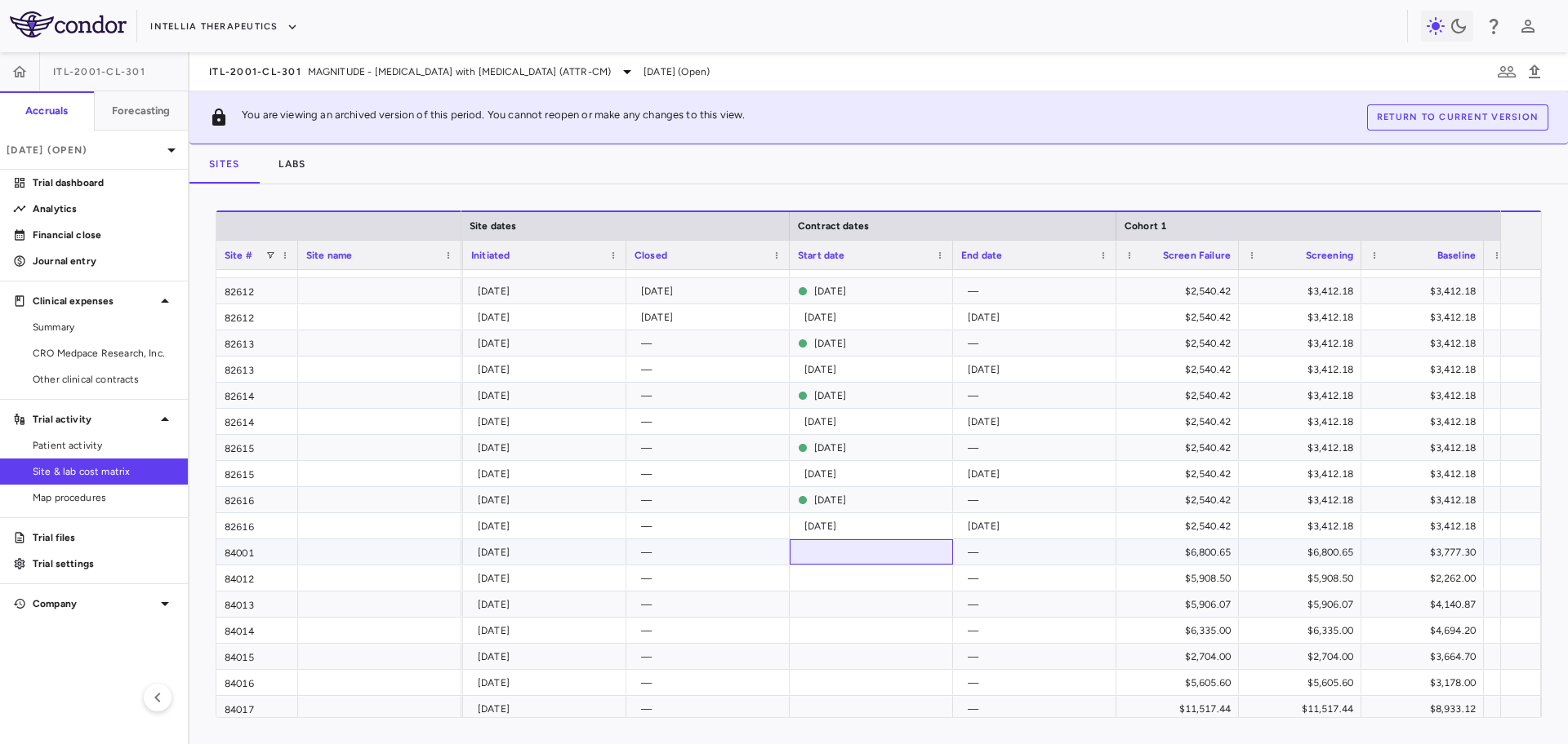
click at [866, 549] on div at bounding box center [871, 552] width 163 height 25
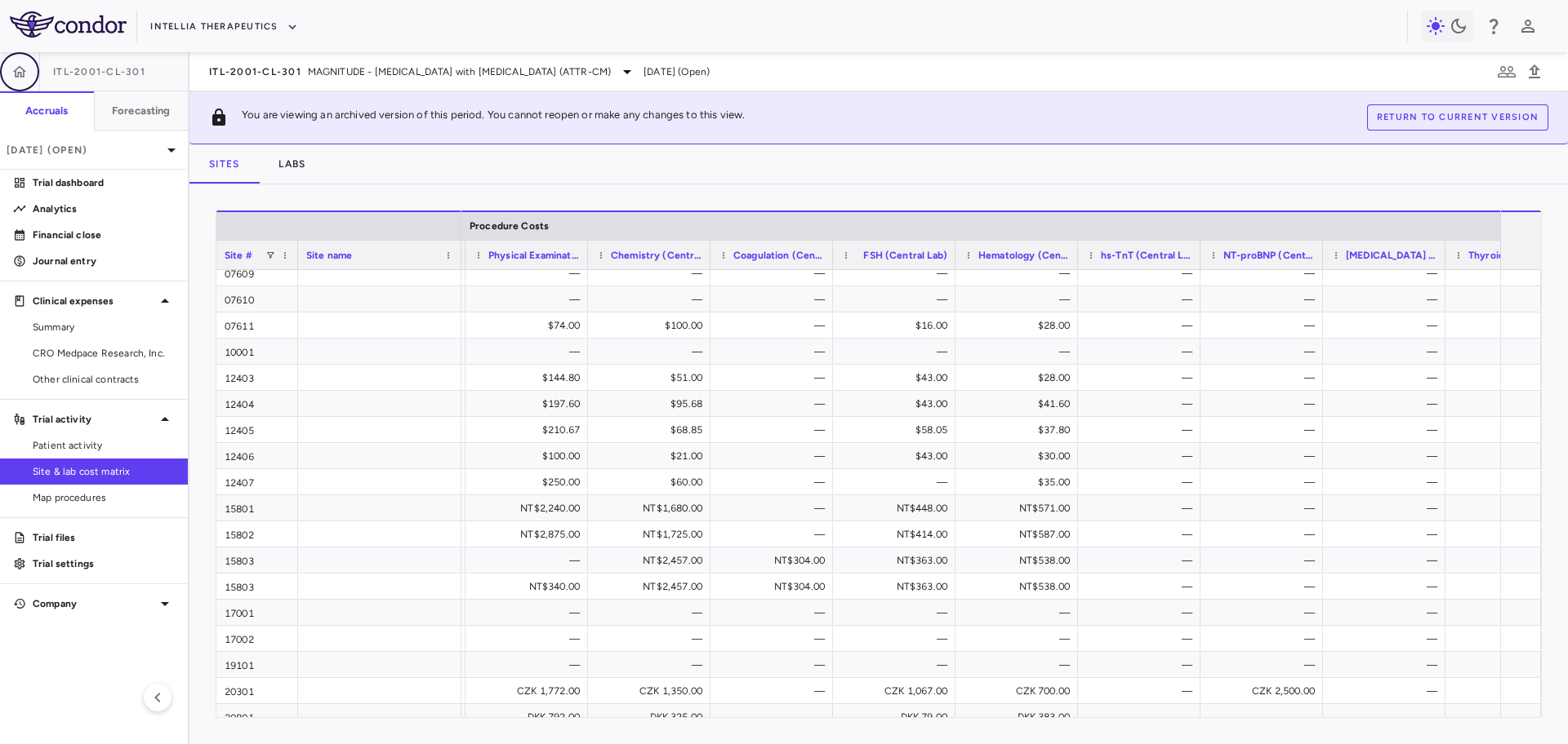
click at [24, 76] on icon "button" at bounding box center [20, 70] width 14 height 11
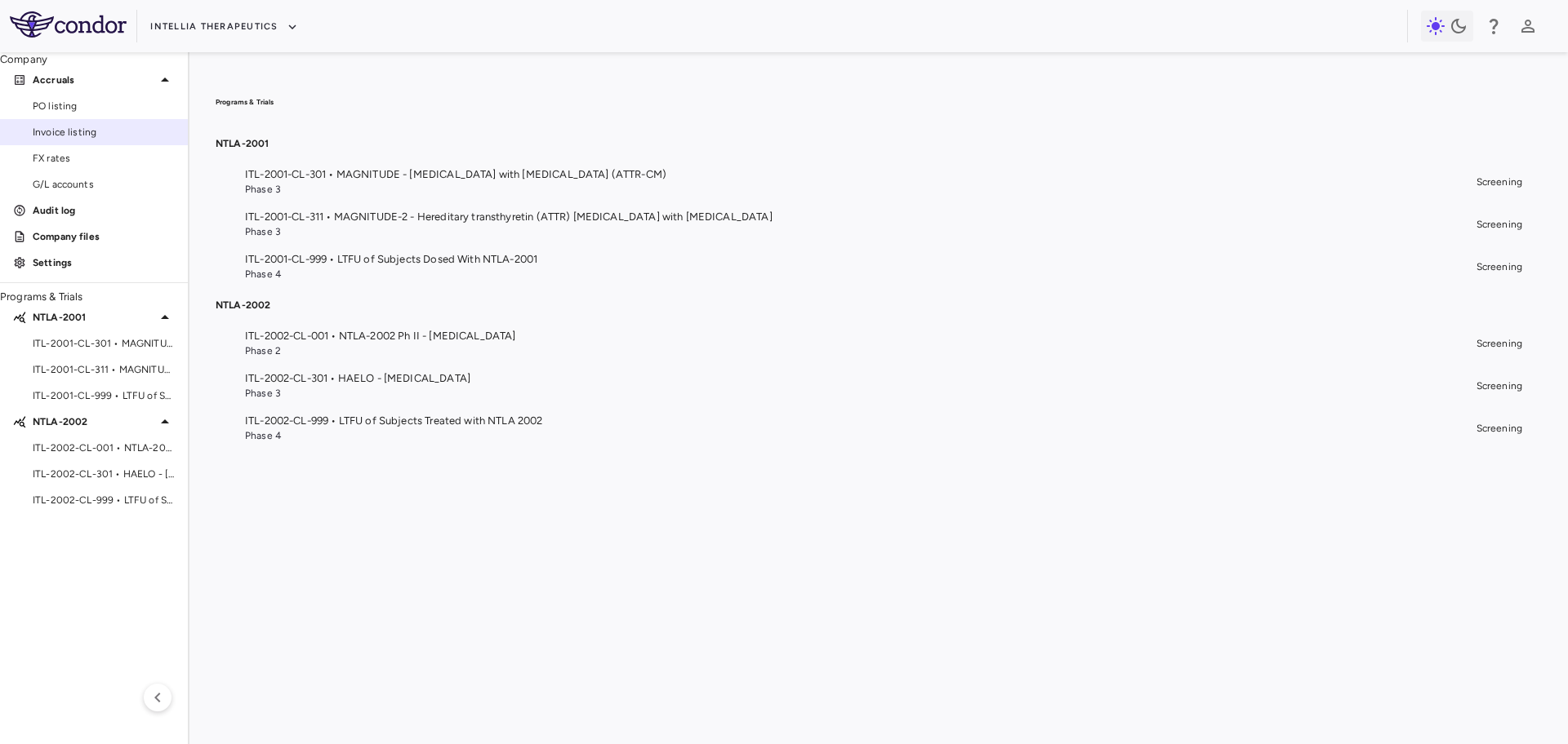
click at [68, 144] on link "Invoice listing" at bounding box center [94, 132] width 188 height 25
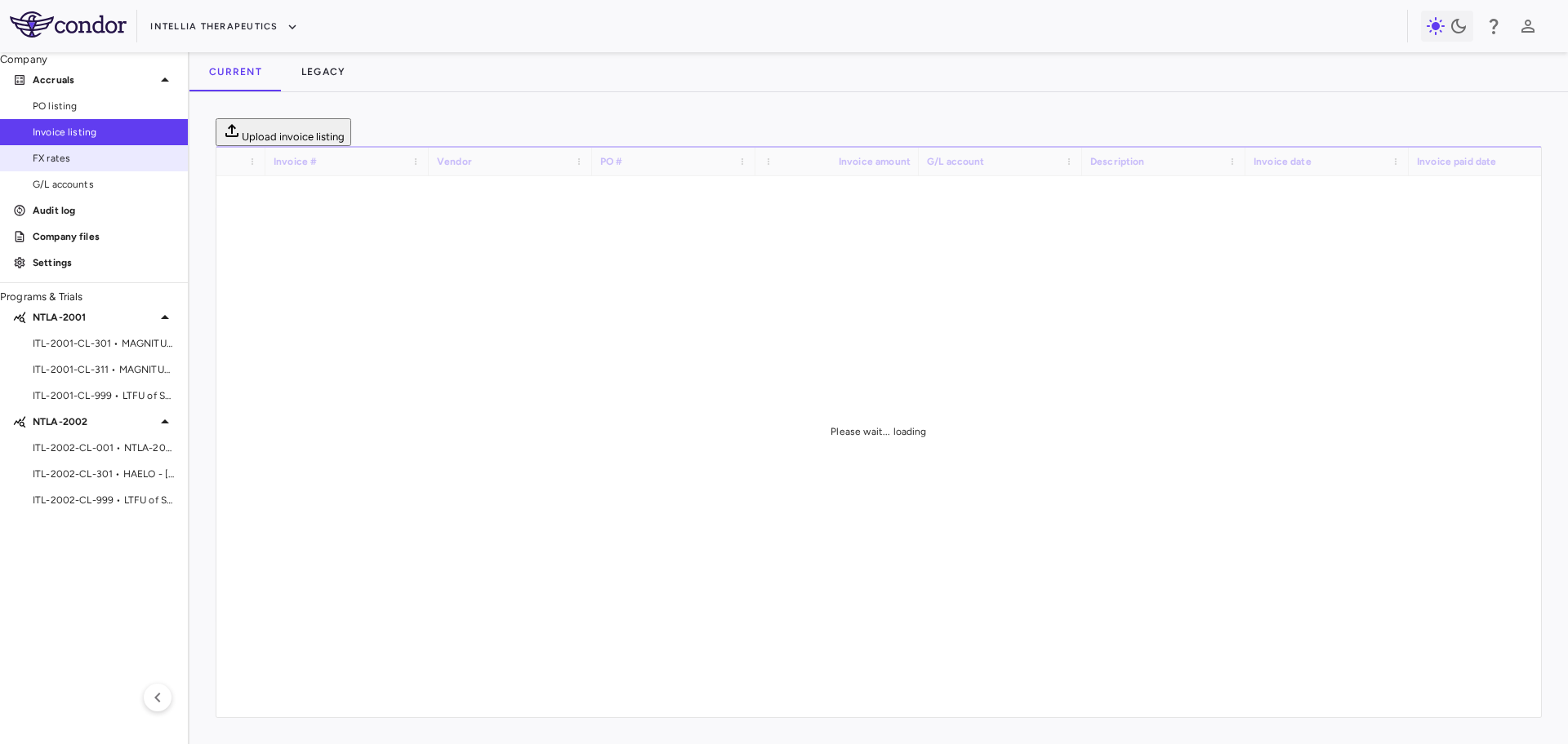
click at [66, 166] on span "FX rates" at bounding box center [103, 158] width 142 height 15
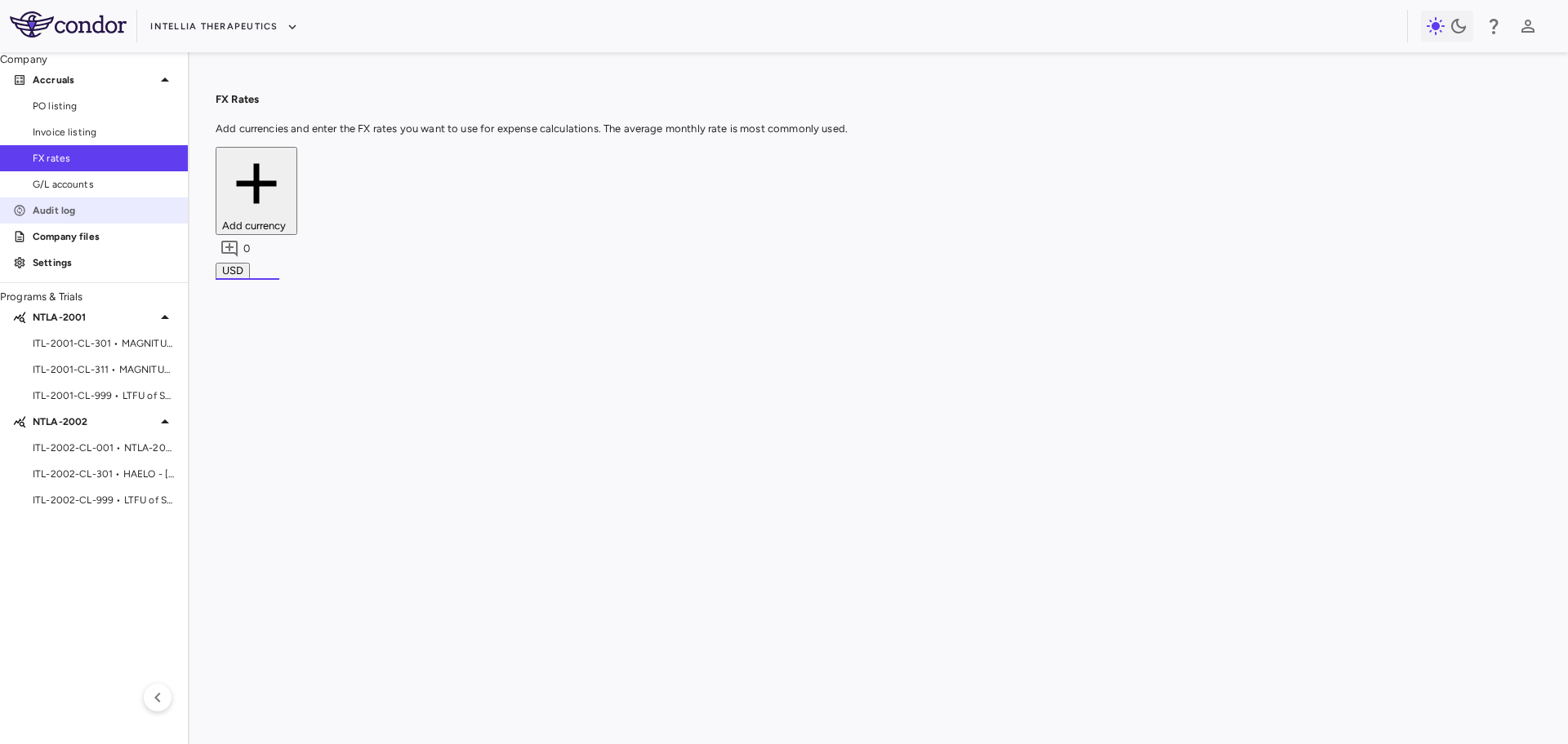
click at [91, 218] on p "Audit log" at bounding box center [103, 210] width 142 height 15
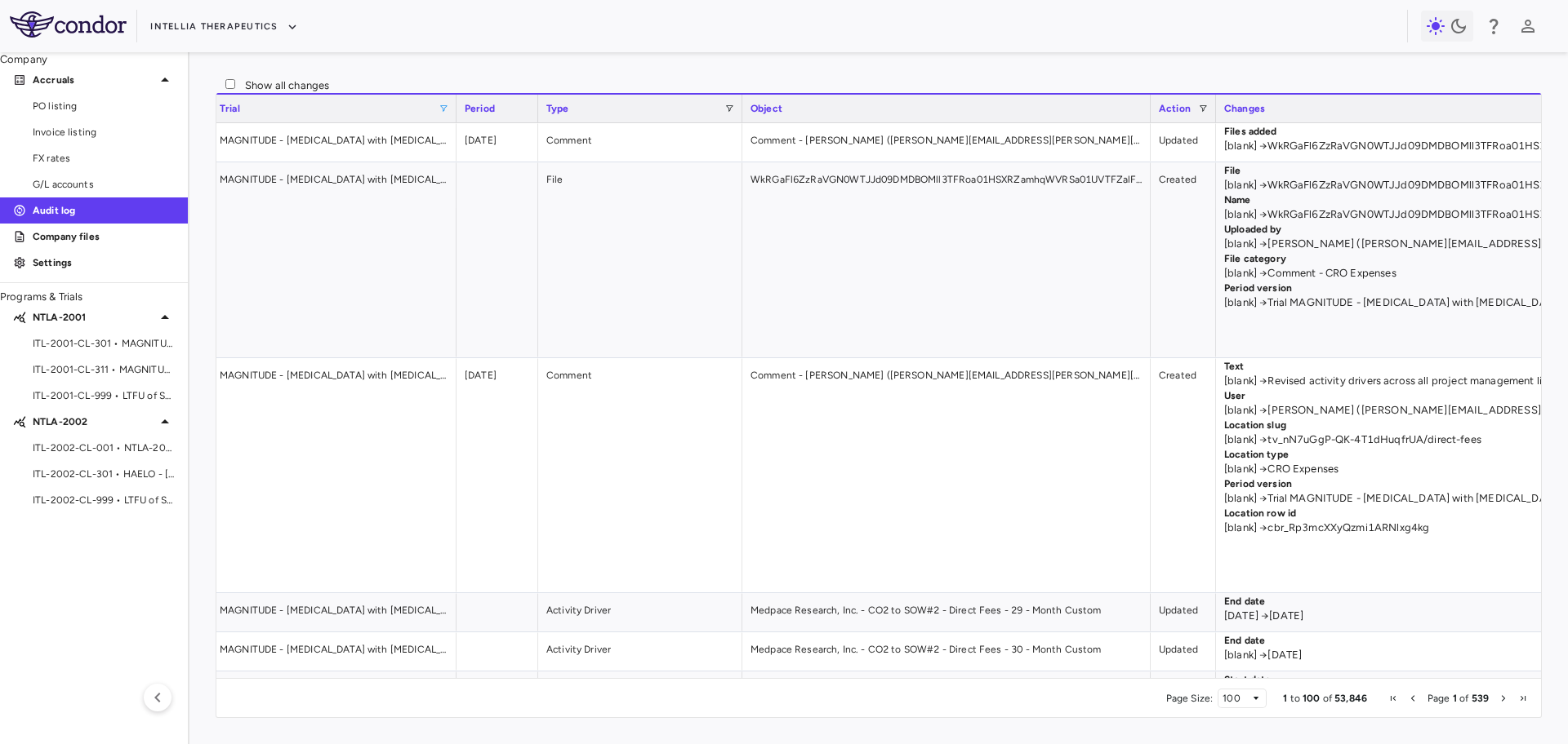
click at [444, 113] on span at bounding box center [443, 108] width 9 height 9
click at [471, 174] on div "(Select All)" at bounding box center [527, 168] width 134 height 11
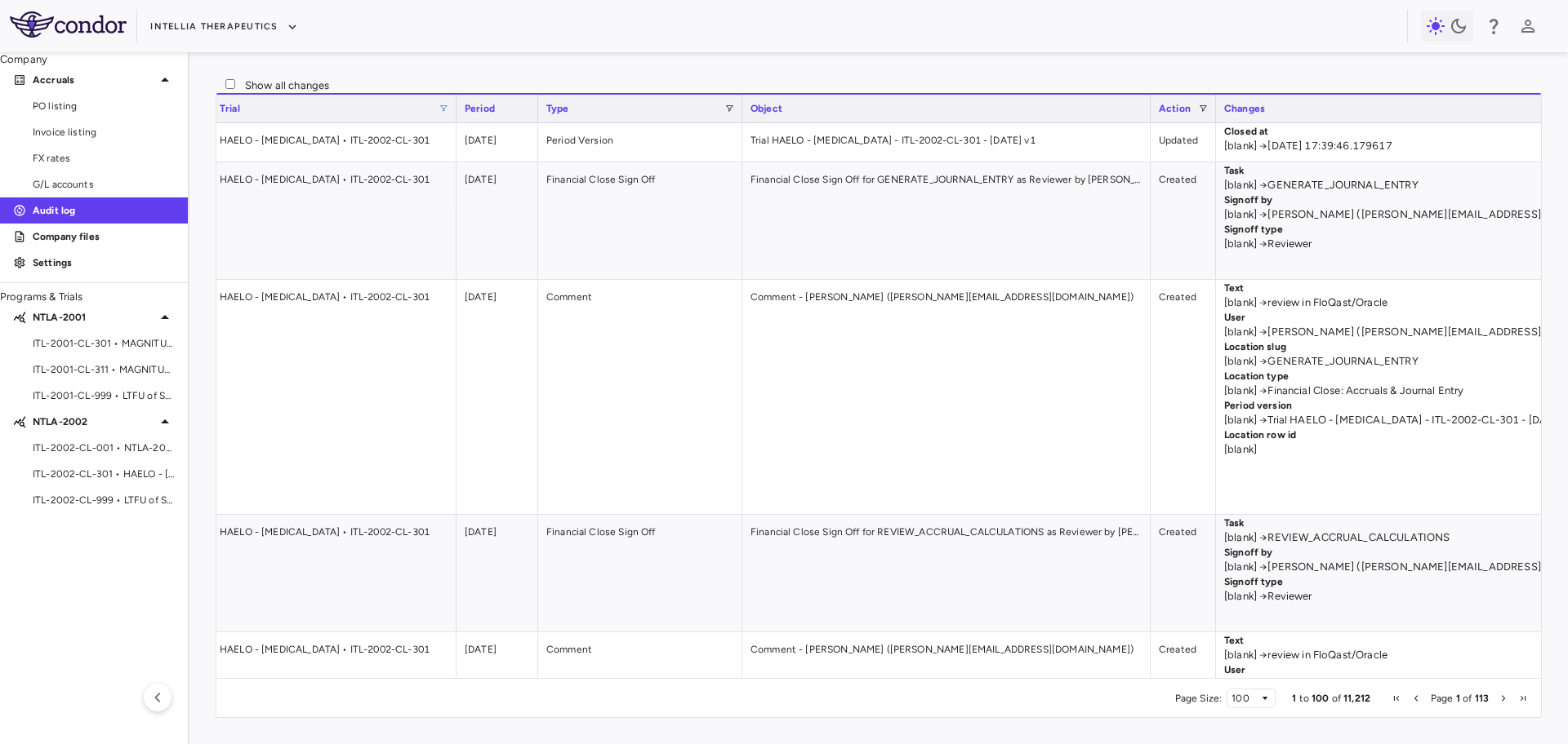
click at [441, 122] on div "Trial" at bounding box center [334, 108] width 228 height 27
click at [441, 113] on span at bounding box center [443, 108] width 9 height 9
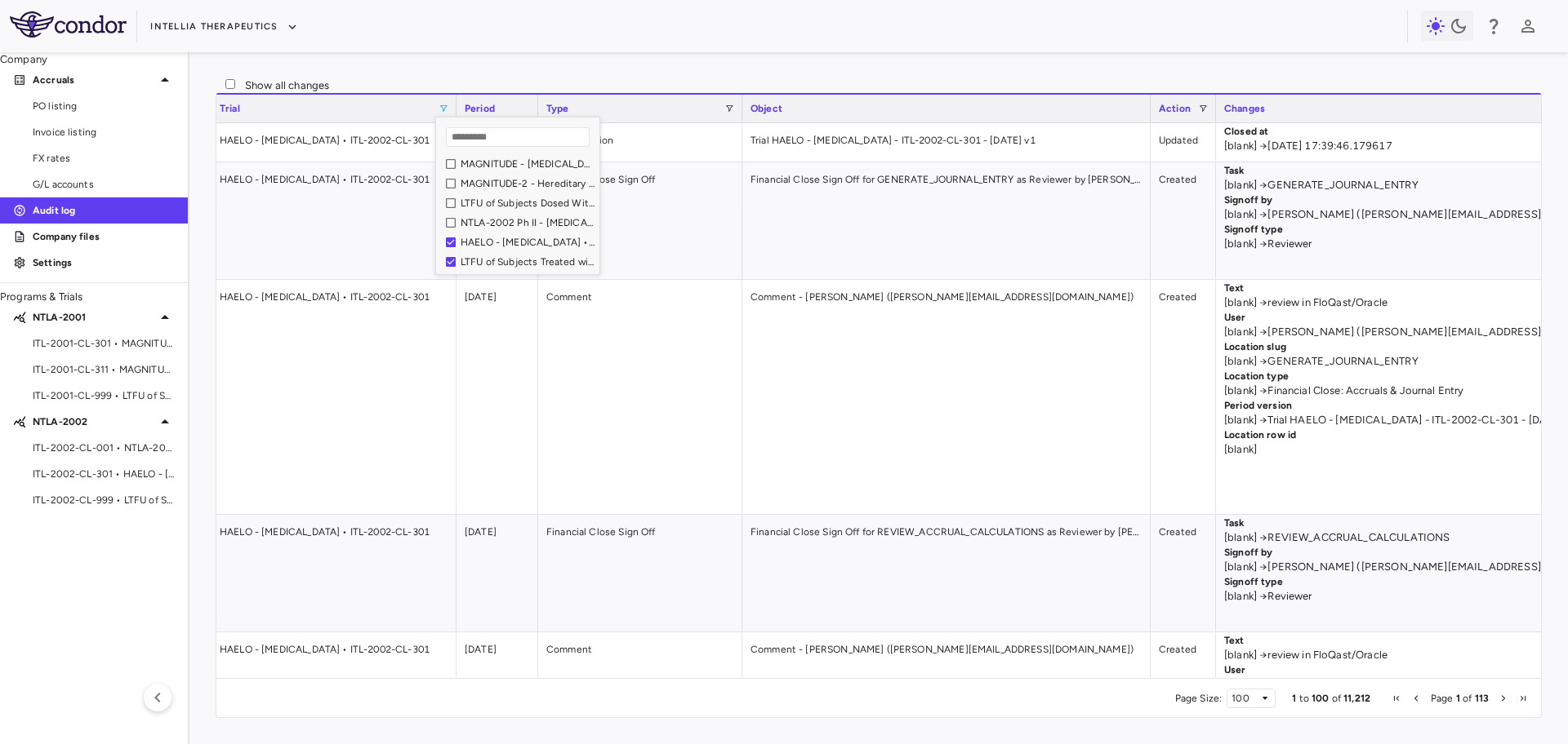
click at [453, 252] on div "HAELO - [MEDICAL_DATA] • ITL-2002-CL-301" at bounding box center [522, 242] width 154 height 20
click at [452, 252] on div "HAELO - [MEDICAL_DATA] • ITL-2002-CL-301" at bounding box center [522, 242] width 154 height 20
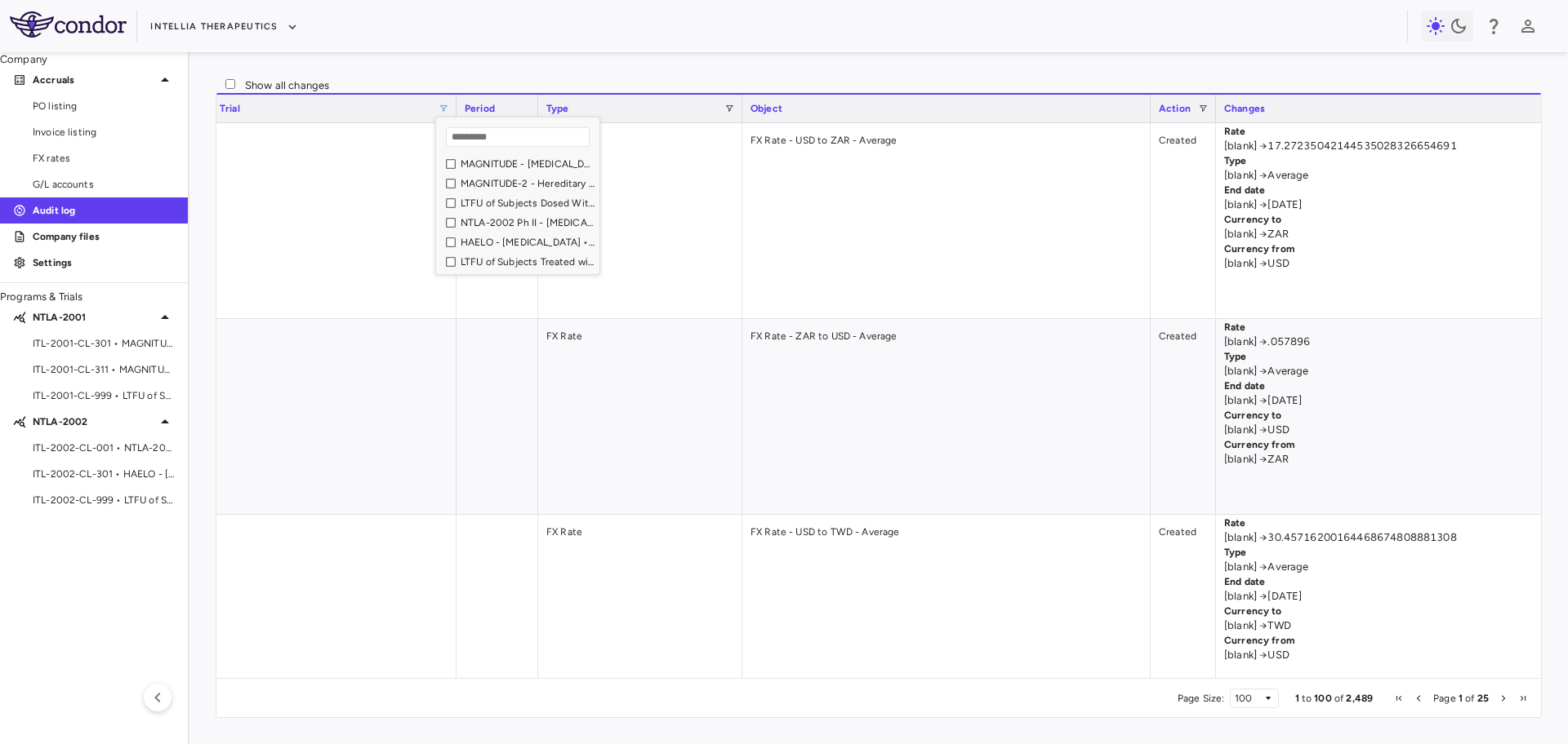
click at [554, 49] on div "Intellia Therapeutics" at bounding box center [784, 26] width 1568 height 52
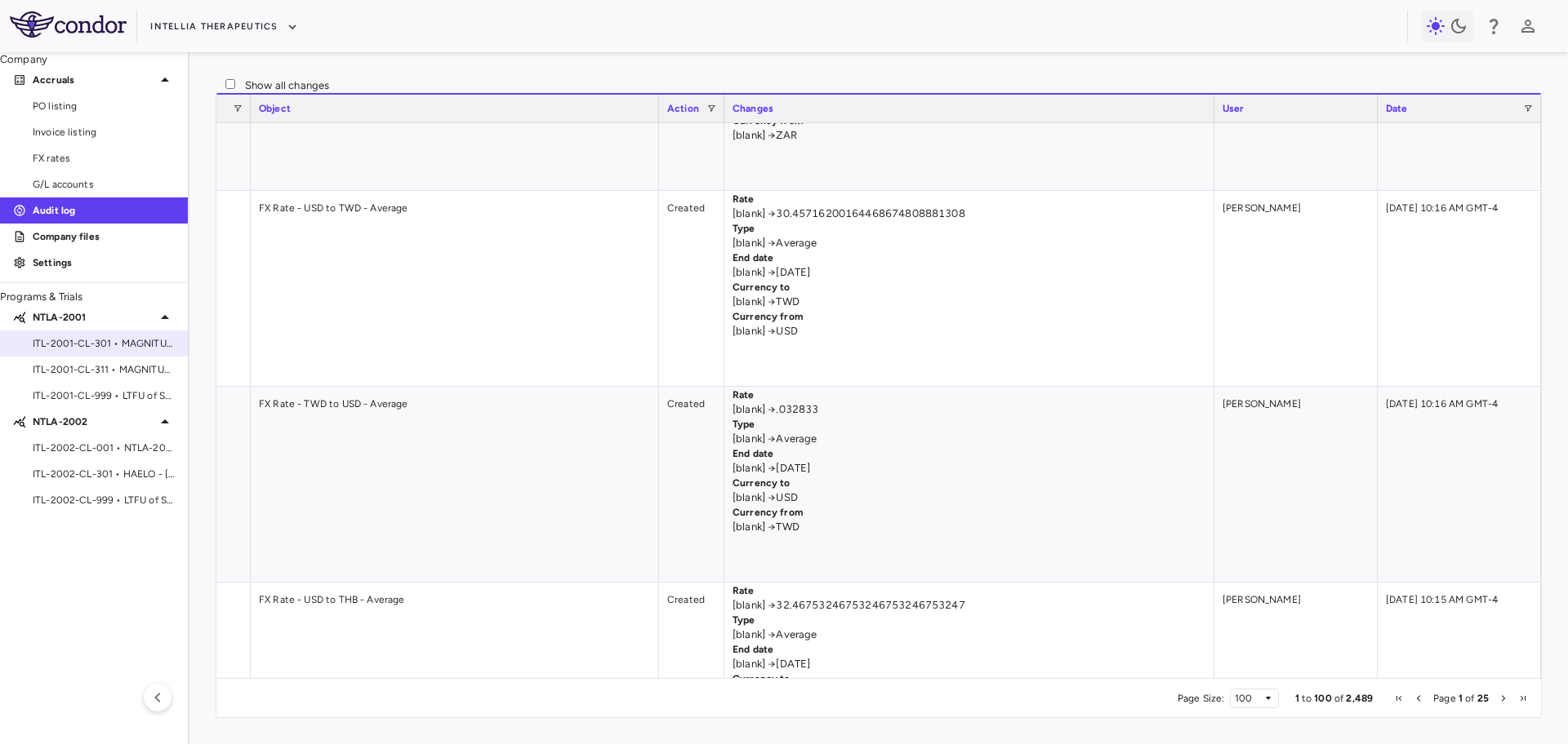
click at [88, 351] on span "ITL-2001-CL-301 • MAGNITUDE - [MEDICAL_DATA] with [MEDICAL_DATA] (ATTR-CM)" at bounding box center [103, 343] width 142 height 15
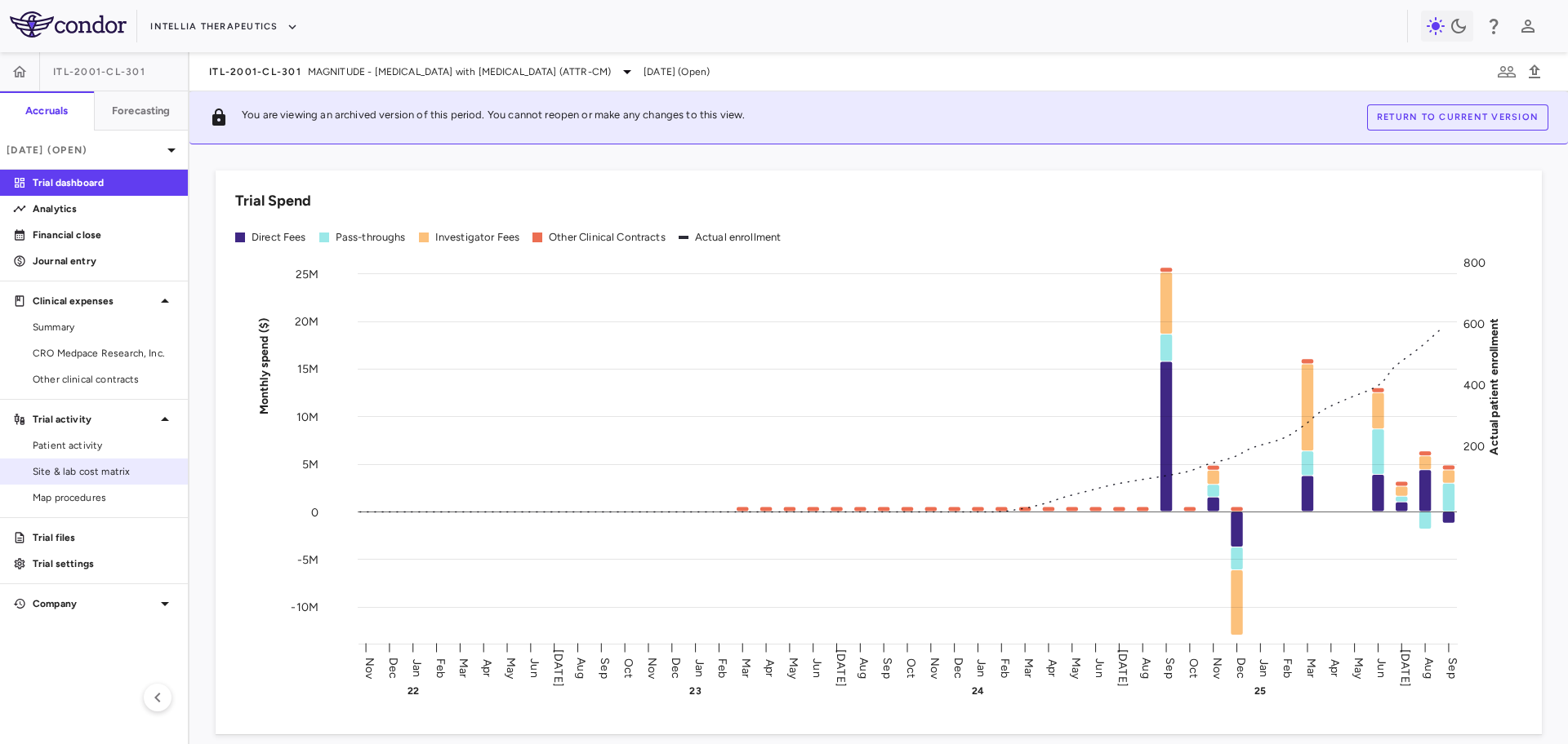
click at [100, 468] on span "Site & lab cost matrix" at bounding box center [103, 471] width 142 height 15
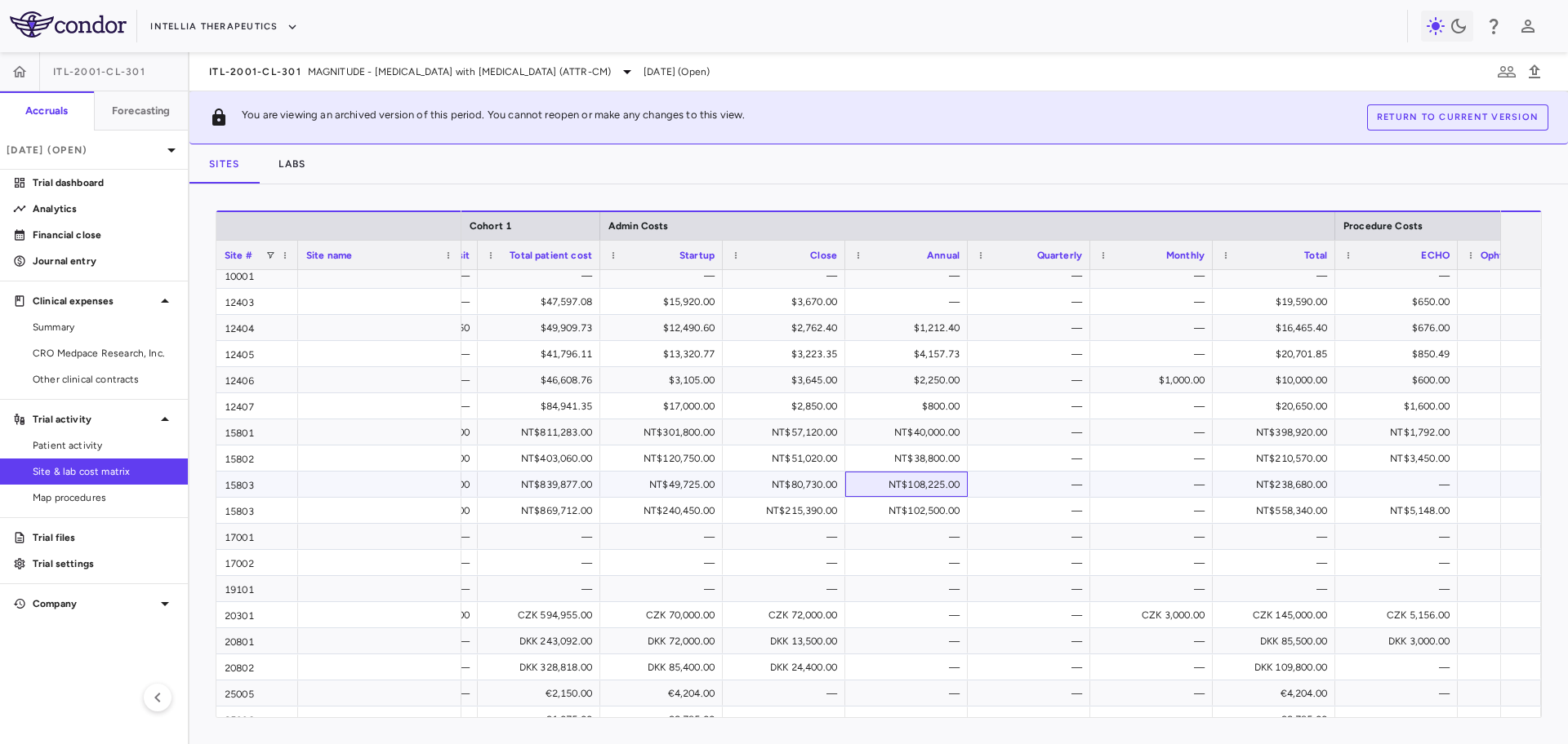
click at [878, 487] on div "NT$108,225.00" at bounding box center [909, 485] width 100 height 26
click at [863, 478] on div "NT$108,225.00" at bounding box center [909, 485] width 100 height 26
click at [447, 76] on span "MAGNITUDE - [MEDICAL_DATA] with [MEDICAL_DATA] (ATTR-CM)" at bounding box center [459, 71] width 303 height 15
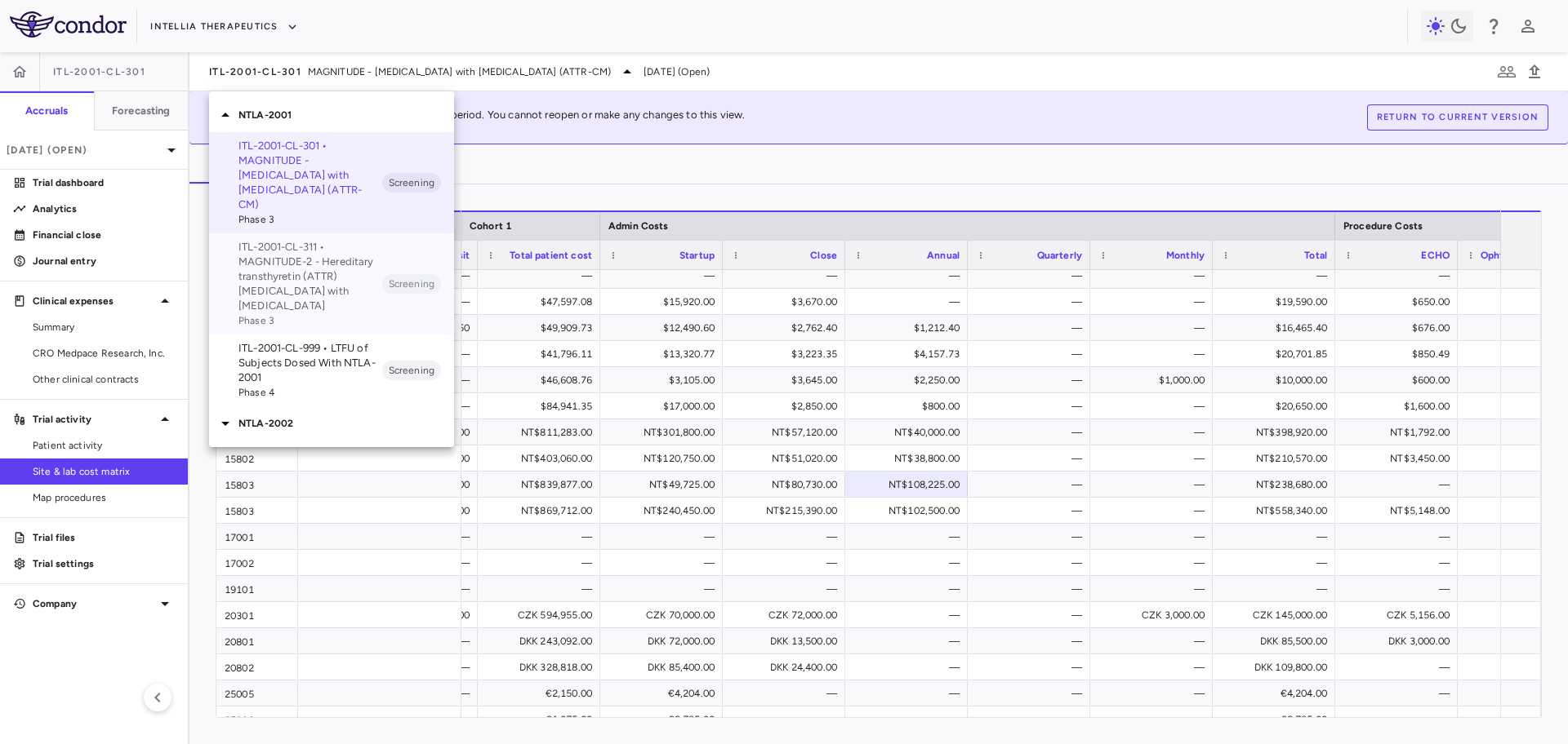
click at [359, 276] on p "ITL-2001-CL-311 • MAGNITUDE-2 - Hereditary transthyretin (ATTR) [MEDICAL_DATA] …" at bounding box center [310, 277] width 143 height 74
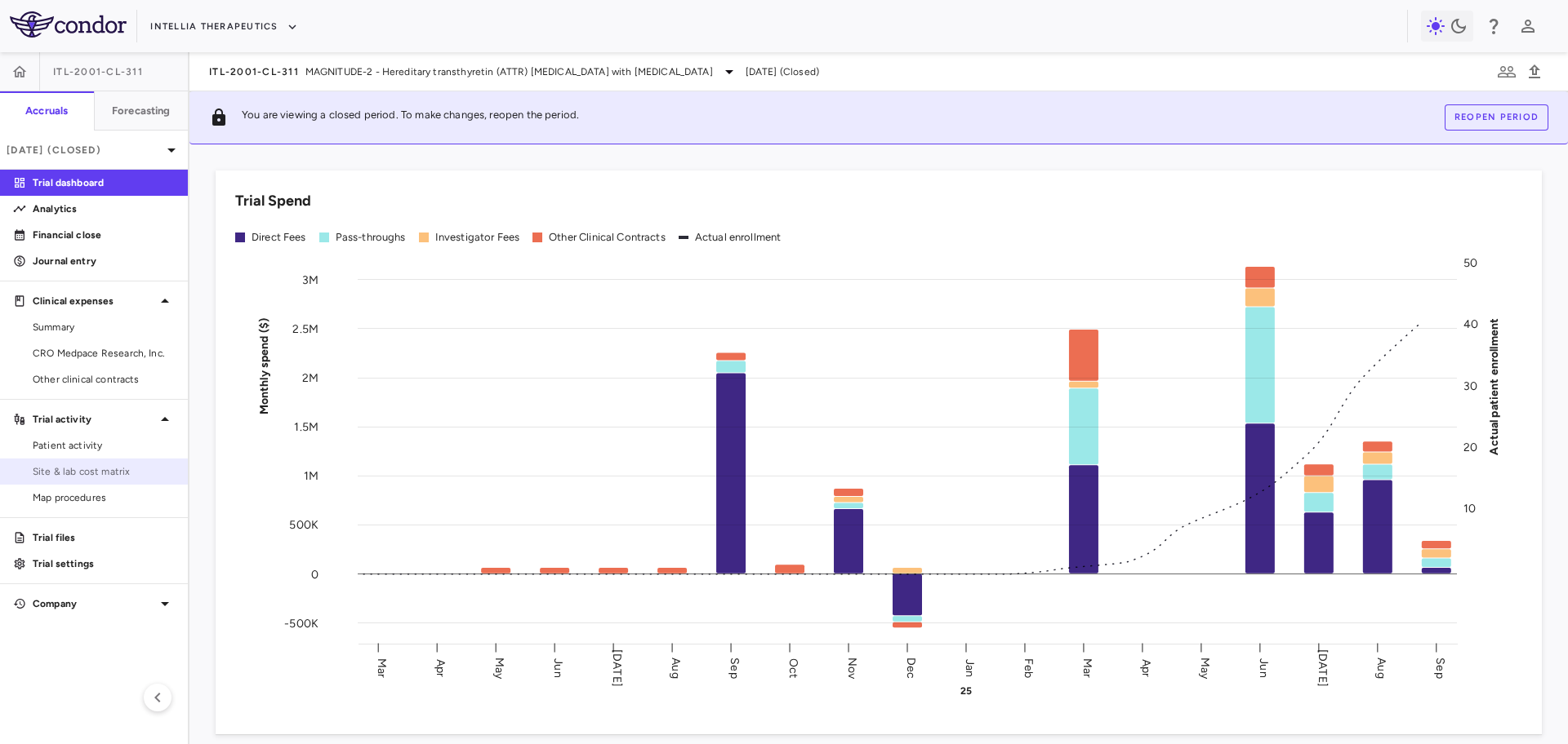
click at [132, 475] on span "Site & lab cost matrix" at bounding box center [103, 471] width 142 height 15
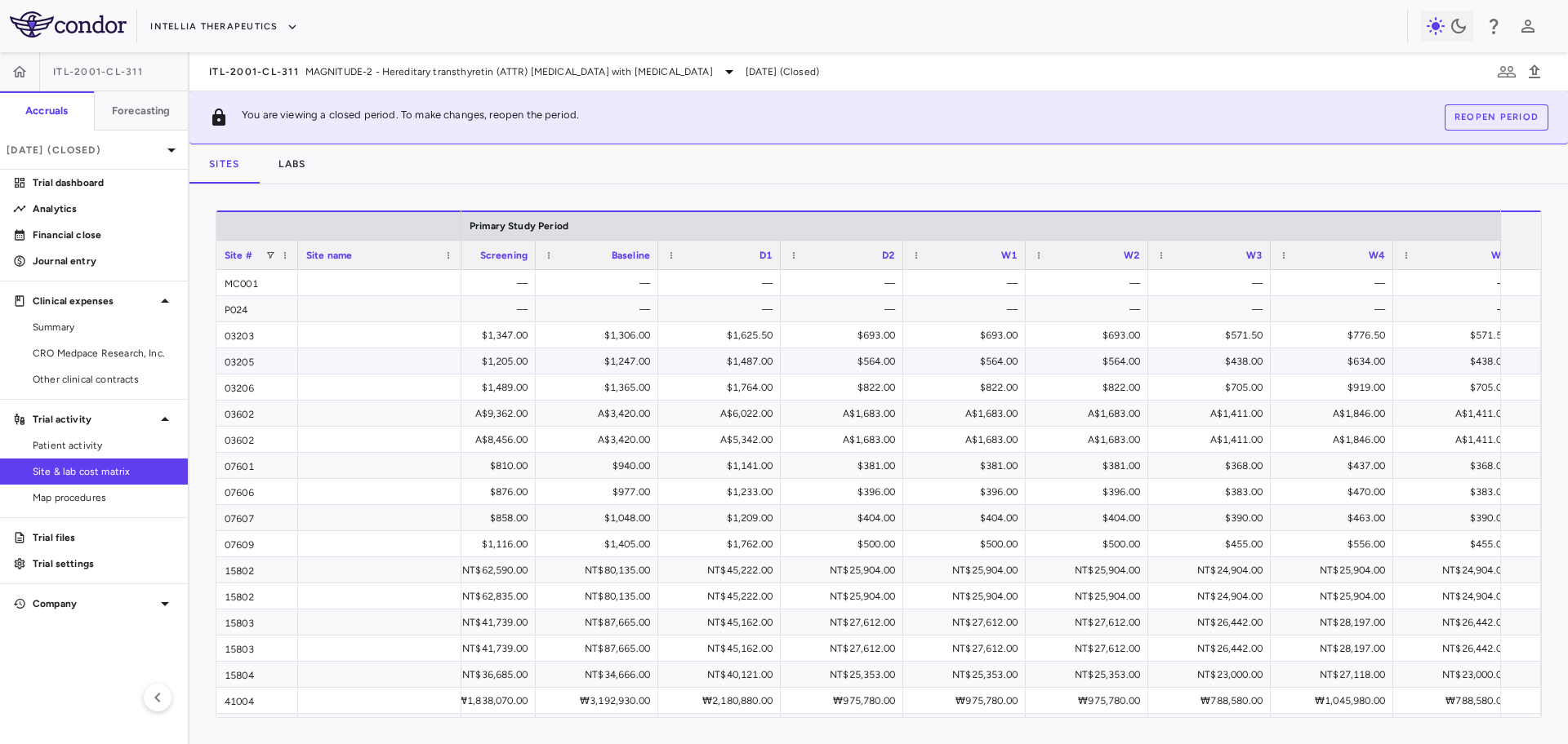
scroll to position [0, 1226]
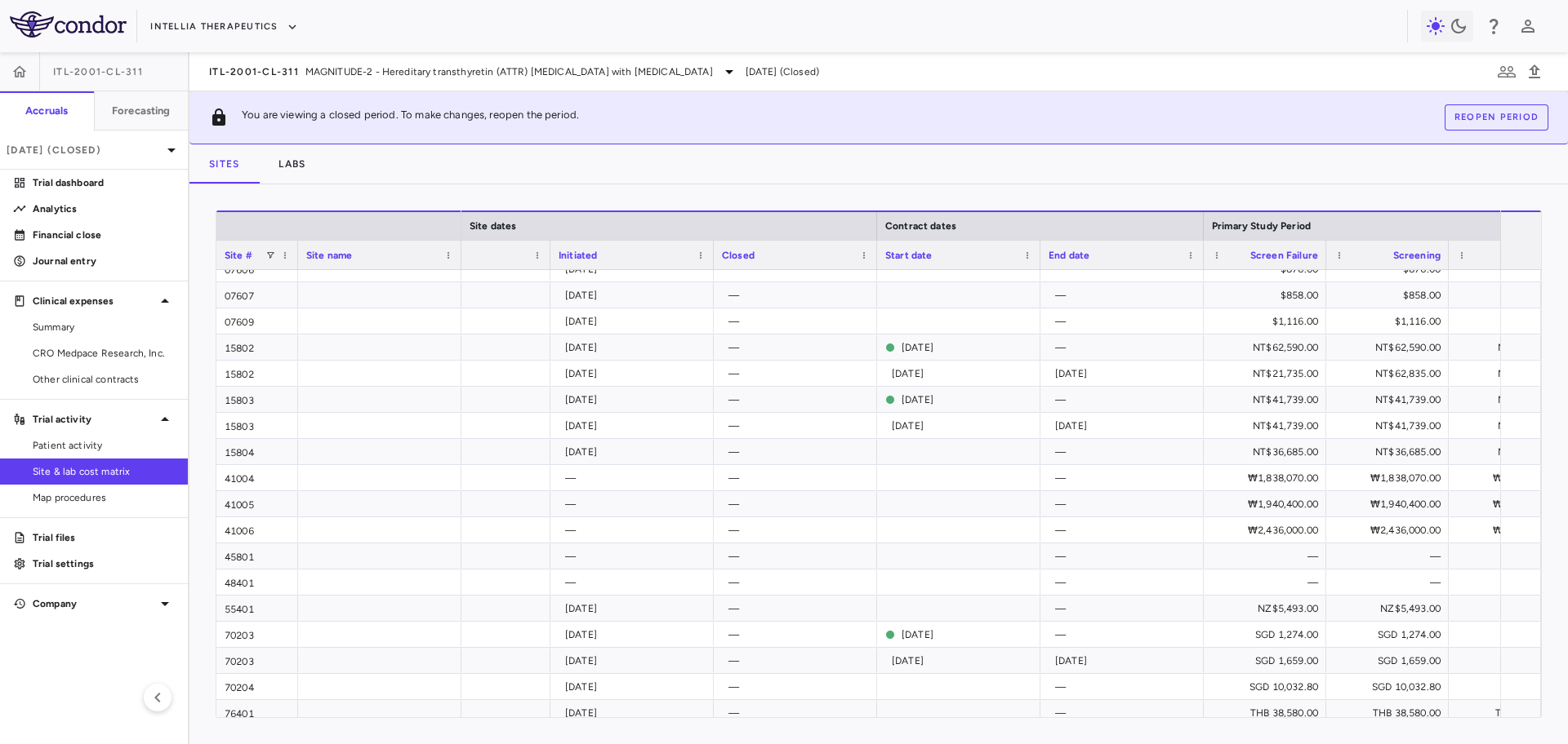
click at [982, 249] on div "Start date" at bounding box center [951, 255] width 132 height 21
